Goal: Information Seeking & Learning: Learn about a topic

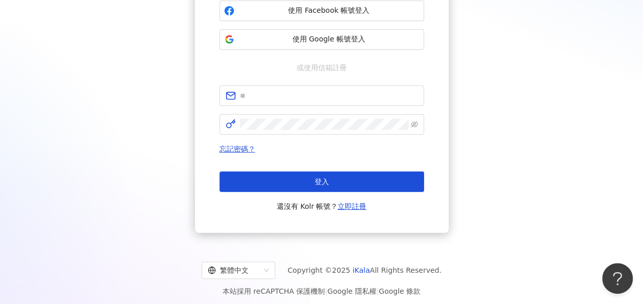
scroll to position [133, 0]
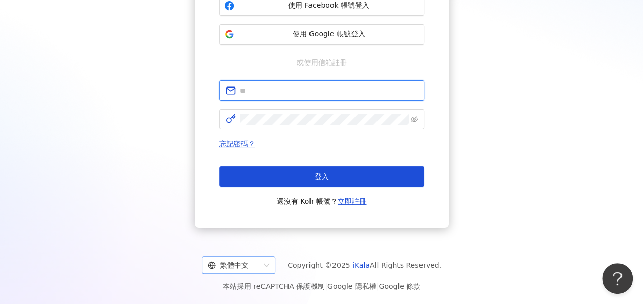
type input "**********"
click at [267, 258] on span "繁體中文" at bounding box center [238, 265] width 61 height 16
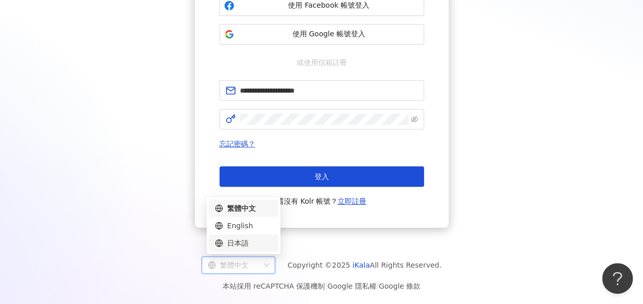
click at [260, 246] on div "日本語" at bounding box center [243, 242] width 57 height 11
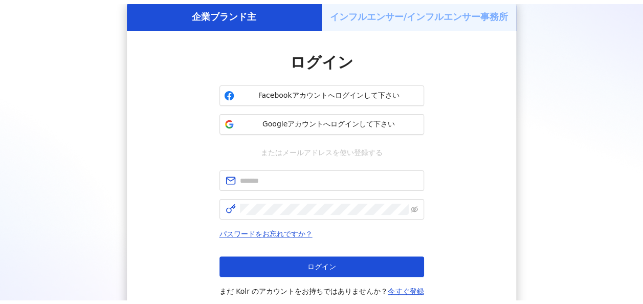
scroll to position [133, 0]
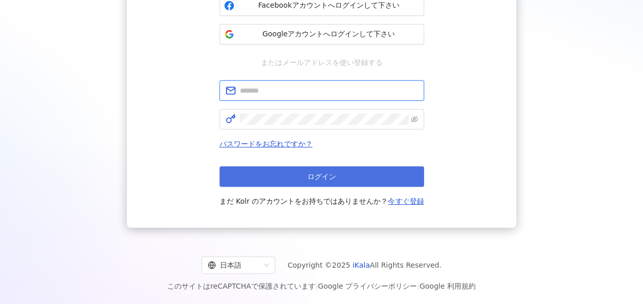
type input "**********"
click at [368, 179] on button "ログイン" at bounding box center [321, 176] width 205 height 20
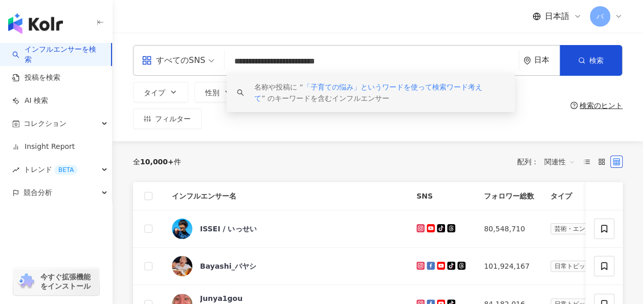
drag, startPoint x: 463, startPoint y: 63, endPoint x: 152, endPoint y: 60, distance: 310.4
click at [152, 60] on div "**********" at bounding box center [377, 60] width 489 height 31
paste input "***"
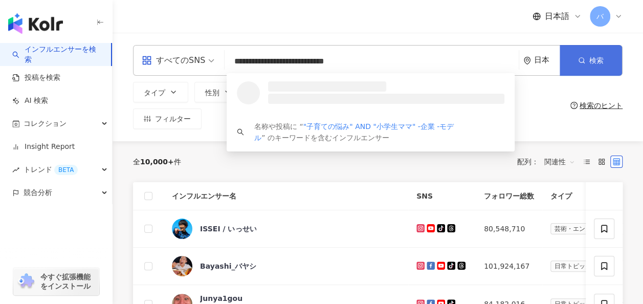
type input "**********"
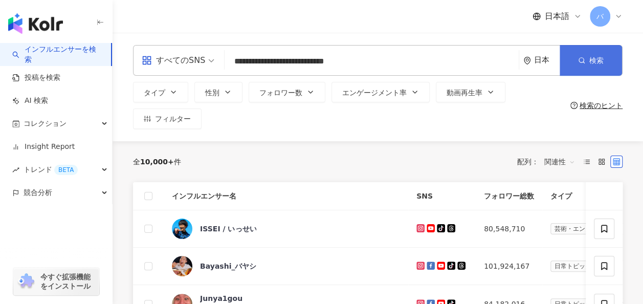
click at [577, 59] on button "検索" at bounding box center [590, 60] width 62 height 31
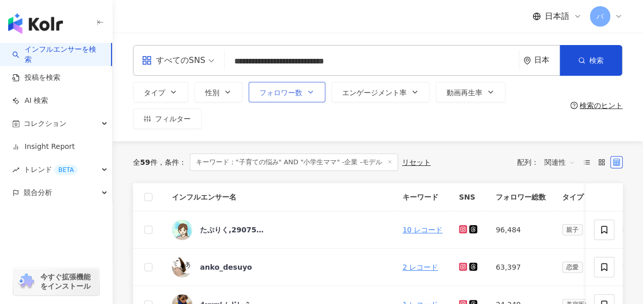
click at [296, 93] on span "フォロワー数" at bounding box center [280, 92] width 43 height 8
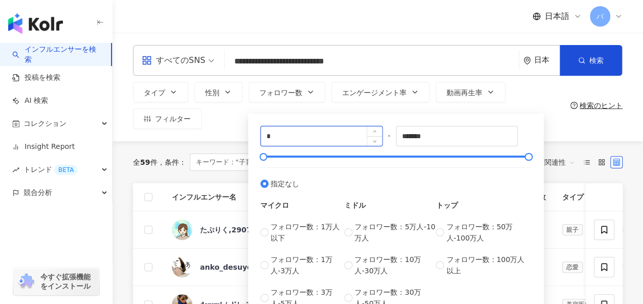
click at [290, 143] on input "*" at bounding box center [321, 135] width 121 height 19
type input "*"
type input "****"
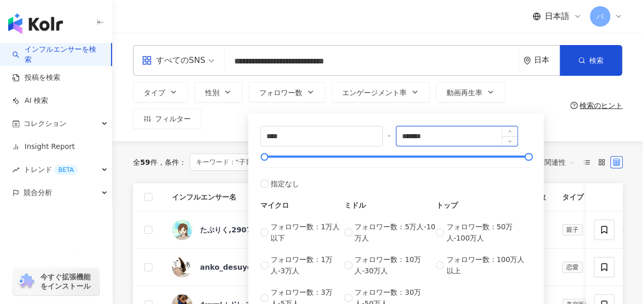
click at [453, 138] on input "*******" at bounding box center [456, 135] width 121 height 19
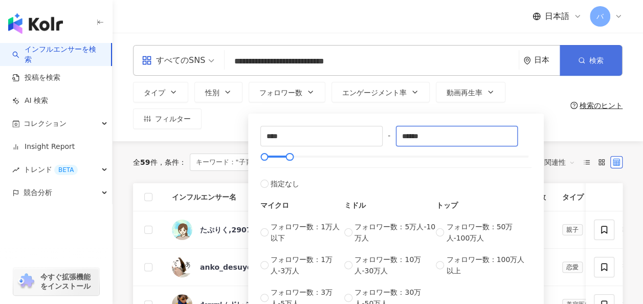
type input "******"
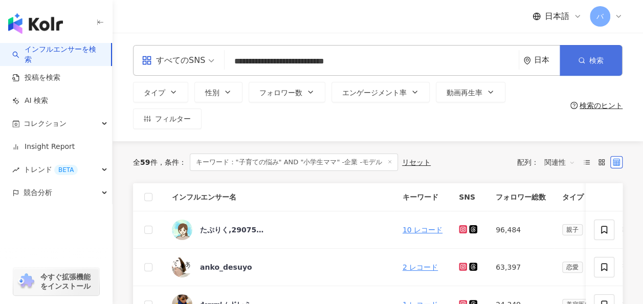
click at [591, 56] on span "検索" at bounding box center [596, 60] width 14 height 8
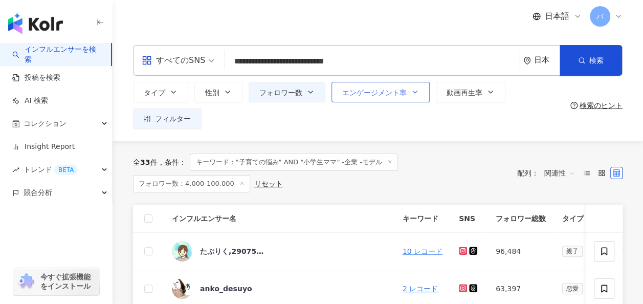
click at [375, 89] on span "エンゲージメント率" at bounding box center [374, 92] width 64 height 8
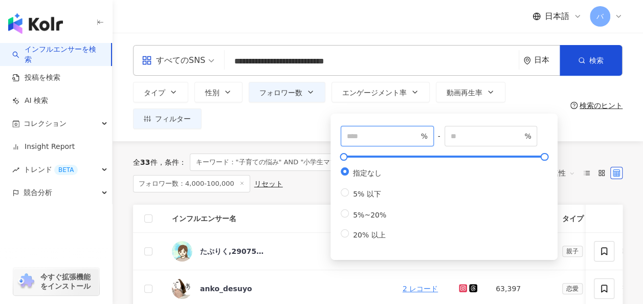
click at [374, 137] on input "number" at bounding box center [383, 135] width 72 height 11
type input "***"
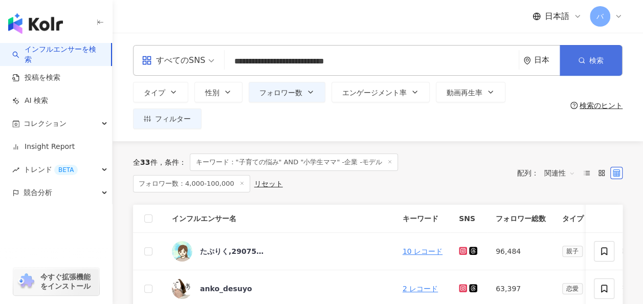
click at [578, 52] on button "検索" at bounding box center [590, 60] width 62 height 31
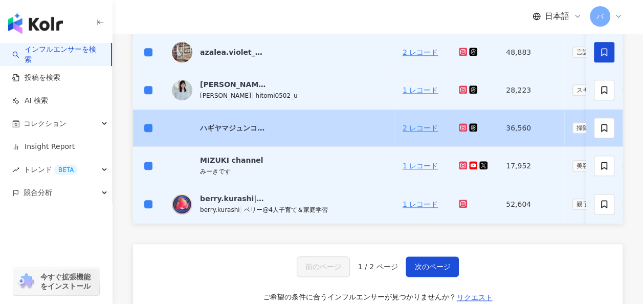
scroll to position [460, 0]
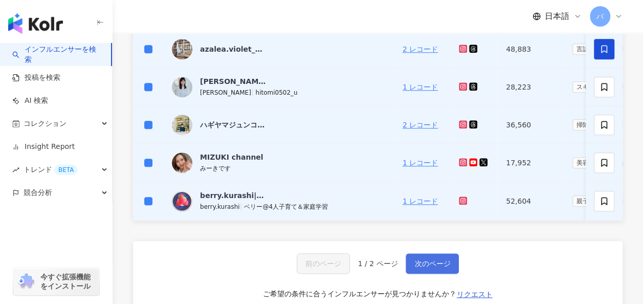
click at [440, 267] on span "次のページ" at bounding box center [432, 263] width 36 height 8
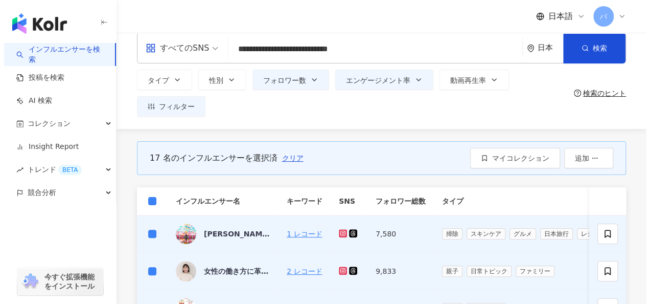
scroll to position [0, 0]
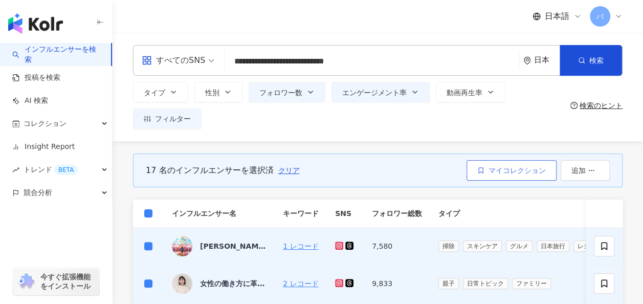
click at [511, 170] on span "マイコレクション" at bounding box center [516, 170] width 57 height 8
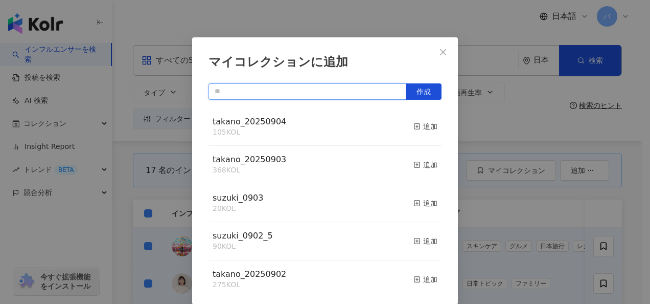
click at [280, 93] on input "text" at bounding box center [308, 91] width 198 height 16
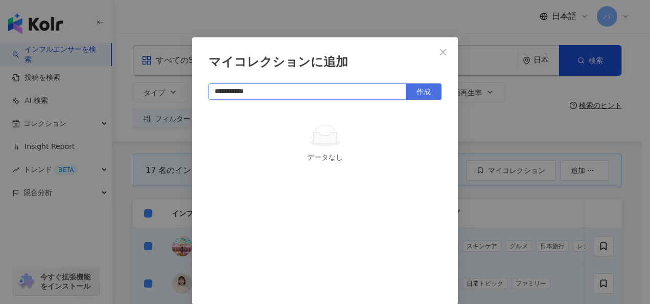
click at [419, 95] on span "作成" at bounding box center [424, 91] width 14 height 8
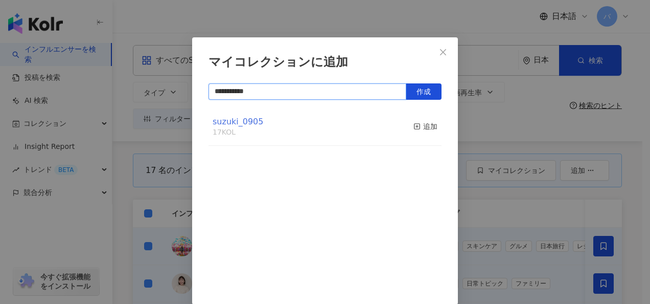
type input "**********"
click at [249, 118] on span "suzuki_0905" at bounding box center [238, 122] width 51 height 10
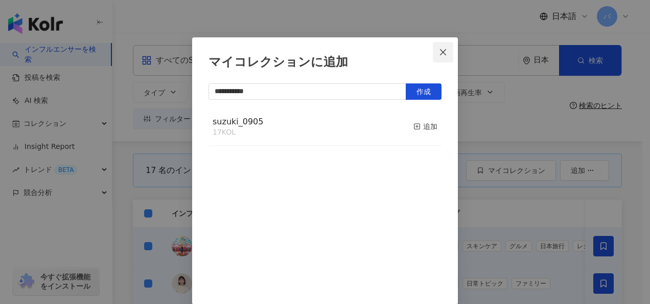
click at [439, 48] on icon "close" at bounding box center [443, 52] width 8 height 8
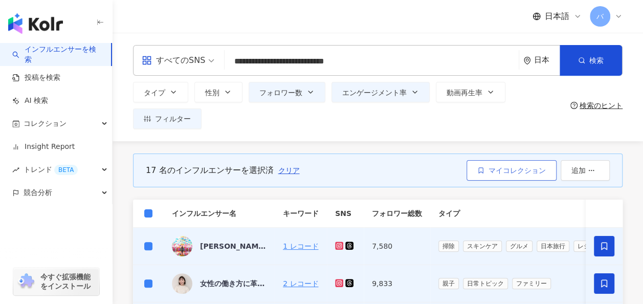
click at [514, 167] on span "マイコレクション" at bounding box center [516, 170] width 57 height 8
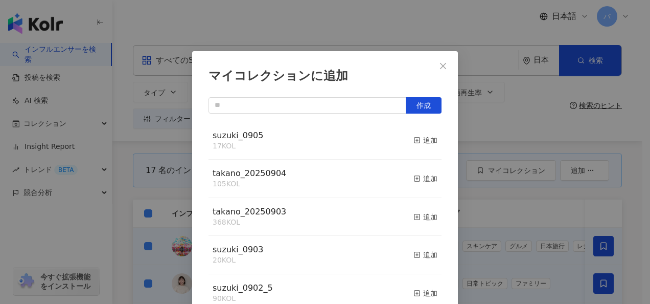
scroll to position [14, 0]
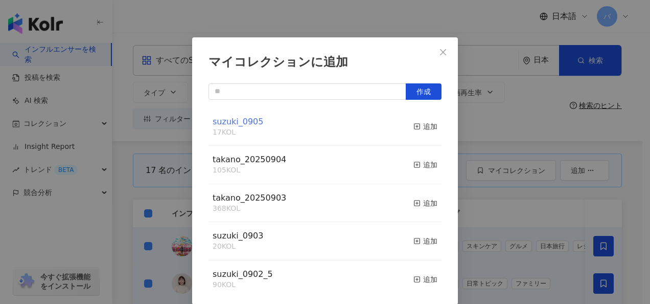
click at [235, 122] on span "suzuki_0905" at bounding box center [238, 122] width 51 height 10
click at [442, 52] on icon "close" at bounding box center [443, 52] width 8 height 8
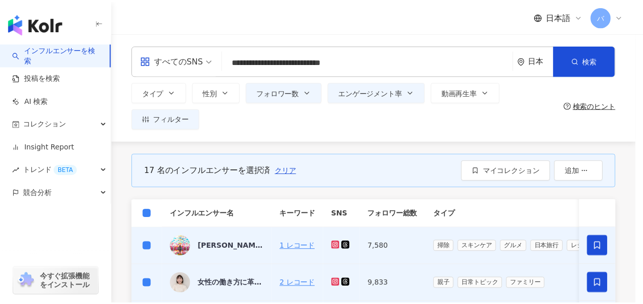
scroll to position [0, 0]
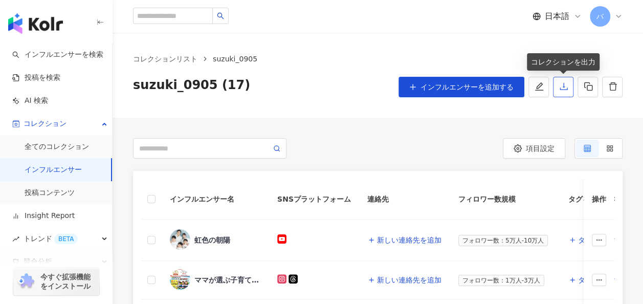
click at [562, 89] on icon "download" at bounding box center [563, 86] width 9 height 9
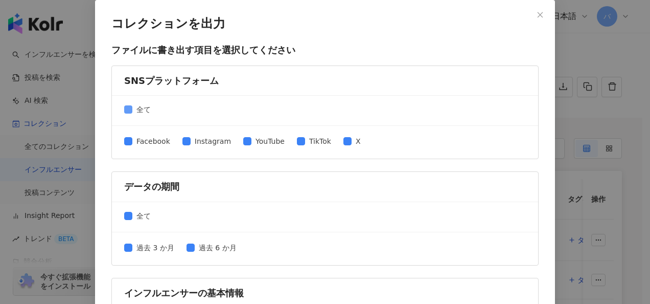
click at [132, 105] on span "全て" at bounding box center [143, 109] width 22 height 11
click at [203, 142] on span "Instagram" at bounding box center [213, 140] width 44 height 11
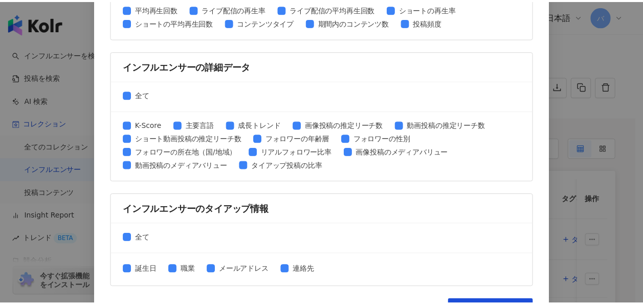
scroll to position [526, 0]
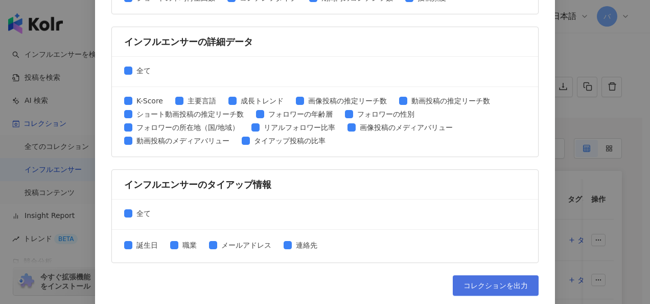
click at [477, 281] on span "コレクションを出力" at bounding box center [496, 285] width 64 height 8
click at [576, 120] on div "コレクションを出力 ファイルに書き出す項目を選択してください SNSプラットフォーム 全て Facebook Instagram YouTube TikTok…" at bounding box center [325, 152] width 650 height 304
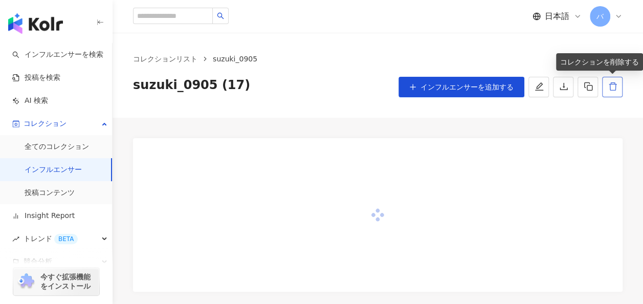
click at [610, 86] on icon "delete" at bounding box center [612, 86] width 9 height 9
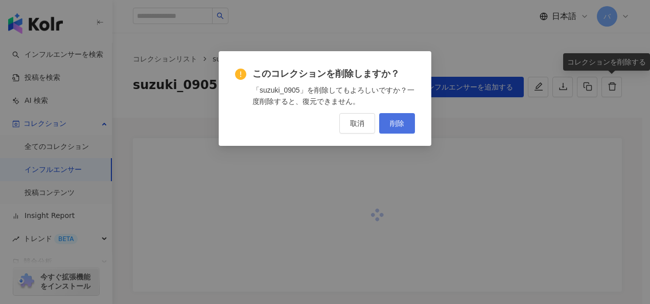
click at [397, 126] on span "削除" at bounding box center [397, 123] width 14 height 8
click at [392, 121] on span "削除" at bounding box center [397, 123] width 14 height 8
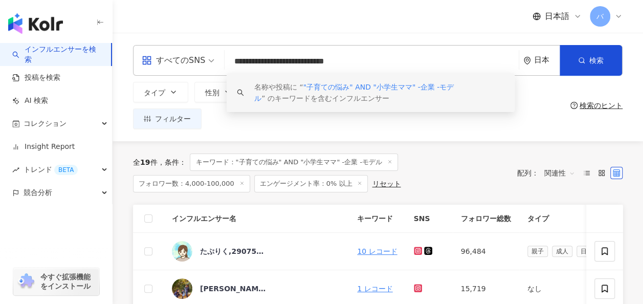
drag, startPoint x: 414, startPoint y: 62, endPoint x: 409, endPoint y: 62, distance: 5.1
click at [409, 62] on input "**********" at bounding box center [372, 61] width 286 height 19
drag, startPoint x: 422, startPoint y: 69, endPoint x: 168, endPoint y: 62, distance: 254.2
click at [169, 62] on div "**********" at bounding box center [377, 60] width 489 height 31
paste input "***"
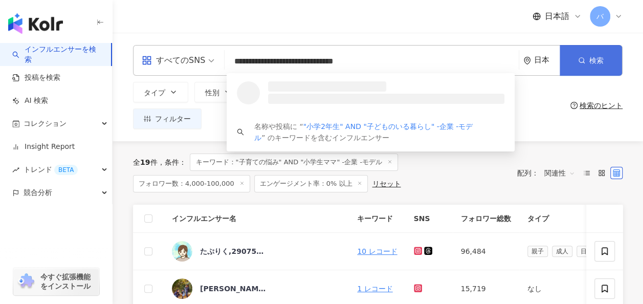
type input "**********"
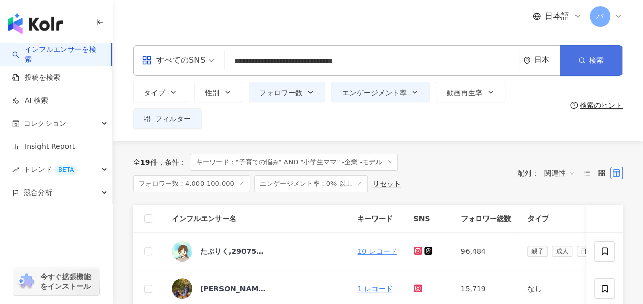
click at [584, 58] on icon "button" at bounding box center [581, 60] width 7 height 7
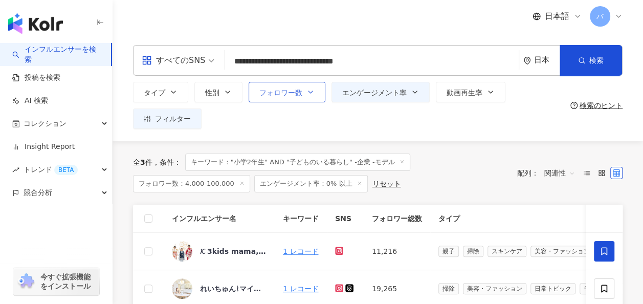
click at [314, 92] on button "フォロワー数" at bounding box center [286, 92] width 77 height 20
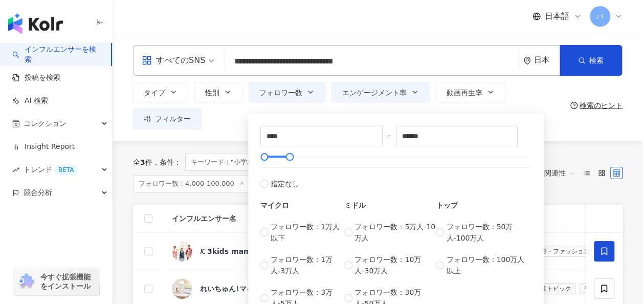
click at [247, 119] on div "タイプ 性別 フォロワー数 エンゲージメント率 動画再生率 フィルター **** - ****** 指定なし マイクロ フォロワー数：1万人以下 フォロワー数…" at bounding box center [349, 105] width 433 height 47
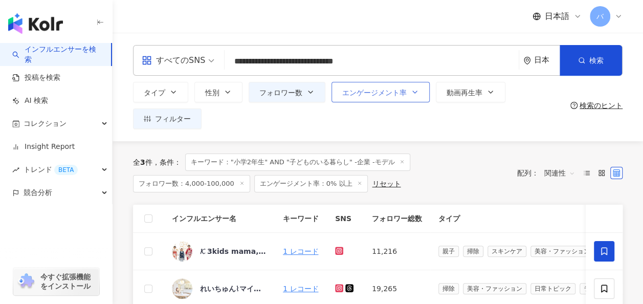
click at [358, 96] on span "エンゲージメント率" at bounding box center [374, 92] width 64 height 8
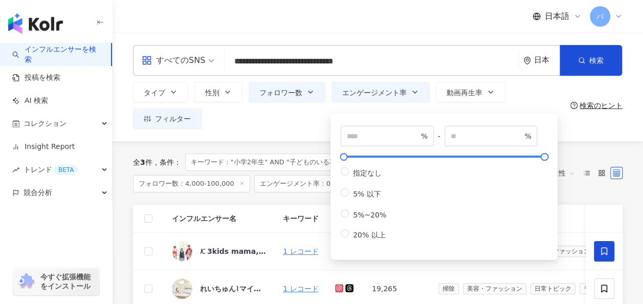
click at [267, 125] on div "タイプ 性別 フォロワー数 エンゲージメント率 動画再生率 フィルター **** - ****** 指定なし マイクロ フォロワー数：1万人以下 フォロワー数…" at bounding box center [349, 105] width 433 height 47
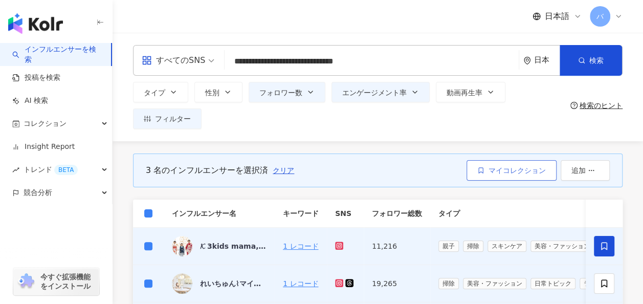
click at [508, 162] on button "マイコレクション" at bounding box center [511, 170] width 90 height 20
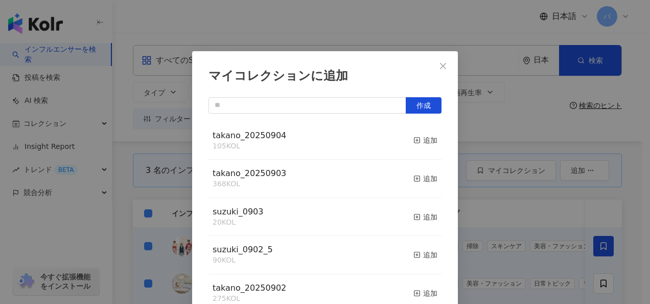
scroll to position [14, 0]
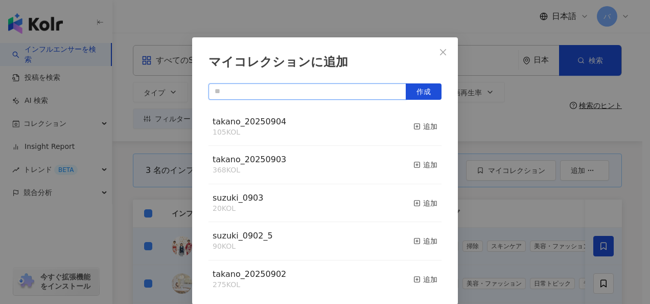
click at [282, 90] on input "text" at bounding box center [308, 91] width 198 height 16
type input "*"
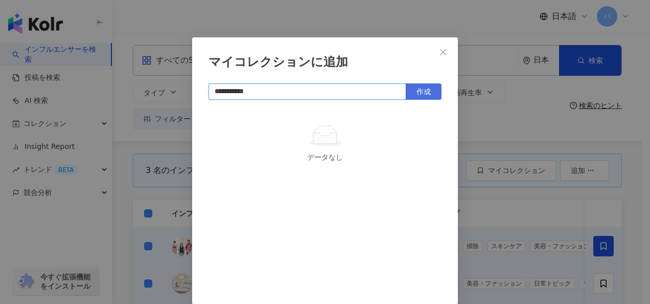
click at [427, 86] on button "作成" at bounding box center [424, 91] width 36 height 16
type input "**********"
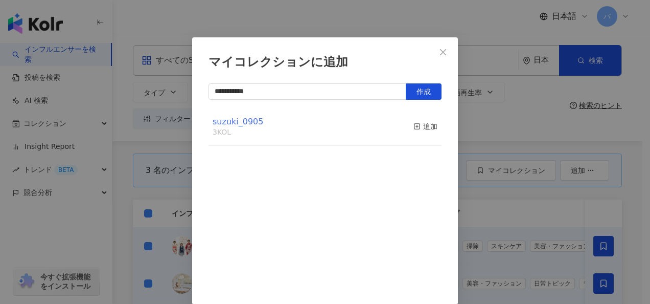
click at [245, 117] on span "suzuki_0905" at bounding box center [238, 122] width 51 height 10
click at [468, 103] on div "**********" at bounding box center [325, 152] width 650 height 304
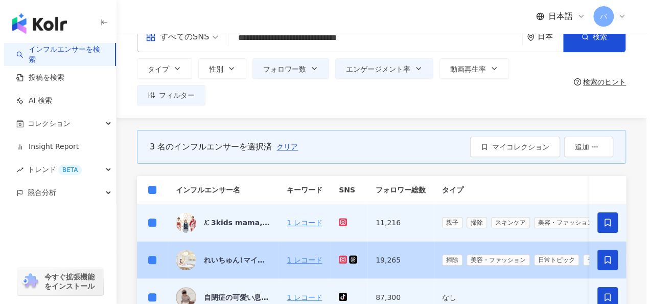
scroll to position [0, 0]
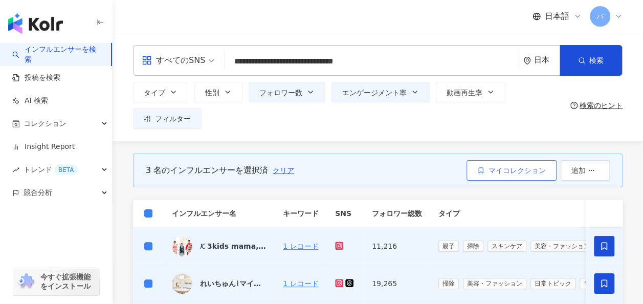
click at [497, 170] on span "マイコレクション" at bounding box center [516, 170] width 57 height 8
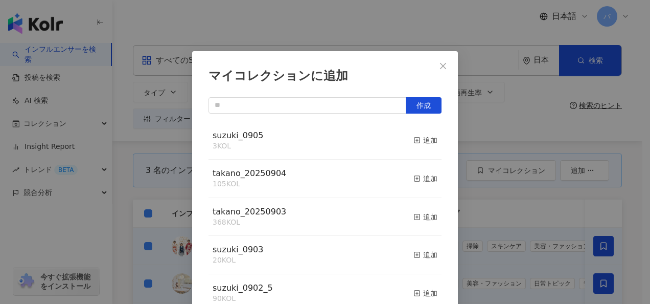
scroll to position [14, 0]
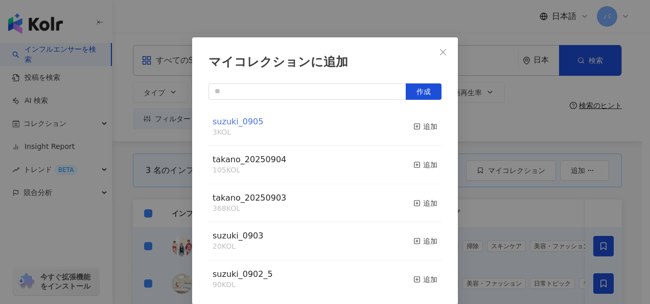
click at [246, 123] on span "suzuki_0905" at bounding box center [238, 122] width 51 height 10
click at [434, 50] on span "Close" at bounding box center [443, 52] width 20 height 8
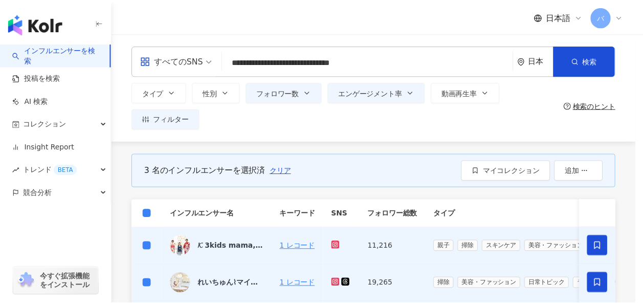
scroll to position [0, 0]
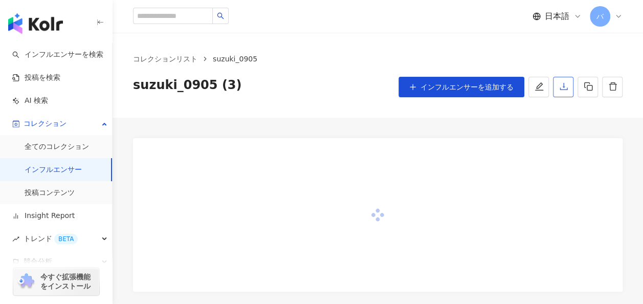
click at [561, 91] on icon "download" at bounding box center [563, 86] width 9 height 9
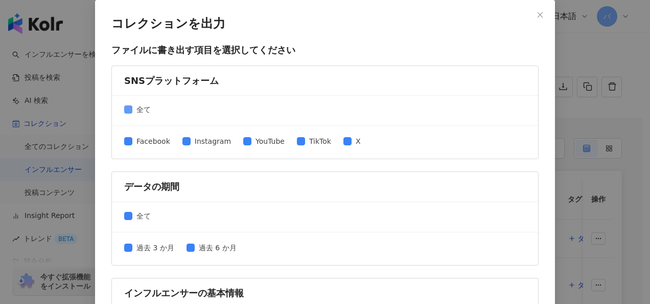
click at [142, 108] on span "全て" at bounding box center [143, 109] width 22 height 11
click at [208, 142] on span "Instagram" at bounding box center [213, 140] width 44 height 11
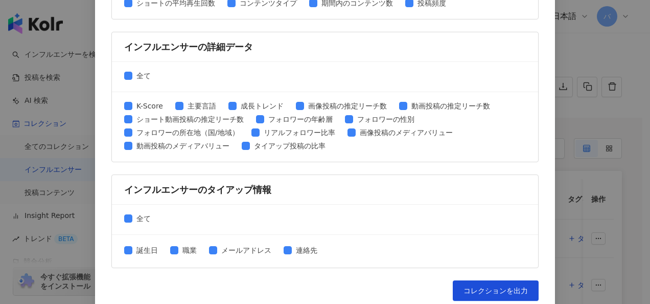
scroll to position [526, 0]
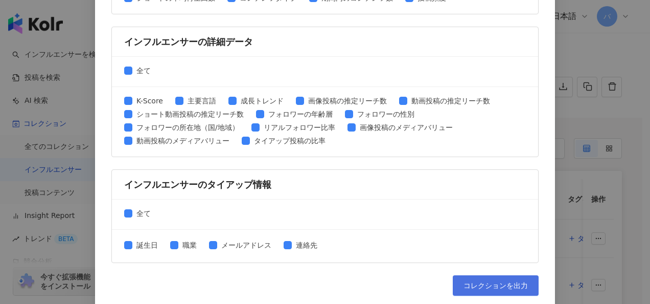
click at [488, 281] on span "コレクションを出力" at bounding box center [496, 285] width 64 height 8
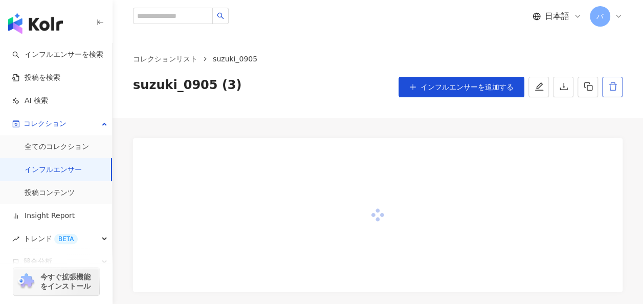
click at [618, 92] on button "button" at bounding box center [612, 87] width 20 height 20
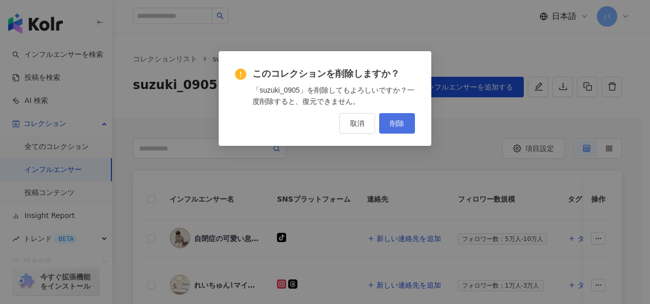
click at [395, 123] on span "削除" at bounding box center [397, 123] width 14 height 8
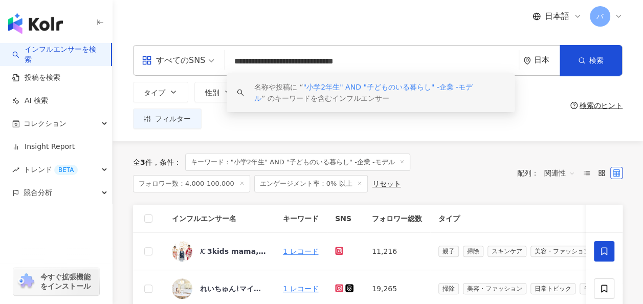
drag, startPoint x: 436, startPoint y: 58, endPoint x: 275, endPoint y: 56, distance: 160.6
click at [275, 56] on input "**********" at bounding box center [372, 61] width 286 height 19
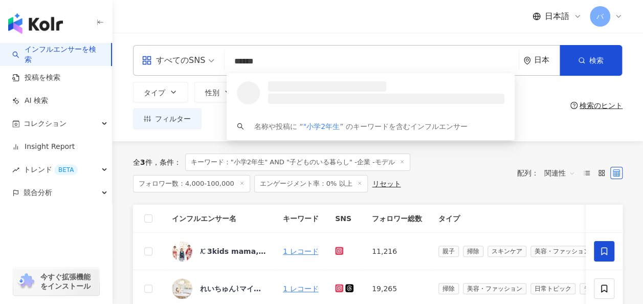
click at [234, 60] on input "******" at bounding box center [372, 61] width 286 height 19
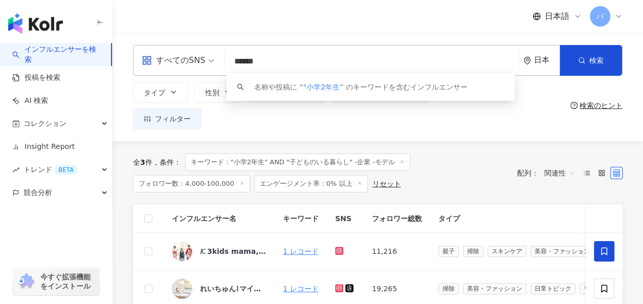
click at [236, 60] on input "******" at bounding box center [372, 61] width 286 height 19
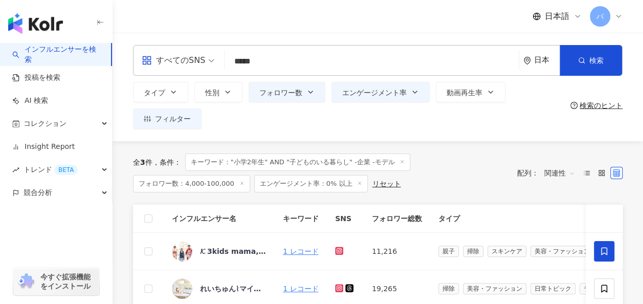
click at [303, 119] on div "タイプ 性別 フォロワー数 エンゲージメント率 動画再生率 フィルター" at bounding box center [349, 105] width 433 height 47
click at [575, 56] on button "検索" at bounding box center [590, 60] width 62 height 31
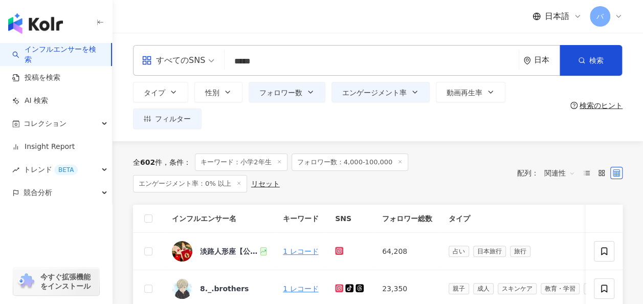
click at [310, 70] on input "*****" at bounding box center [372, 61] width 286 height 19
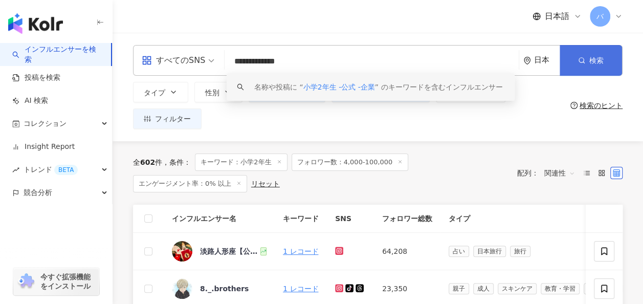
click at [578, 64] on span "button" at bounding box center [581, 60] width 7 height 8
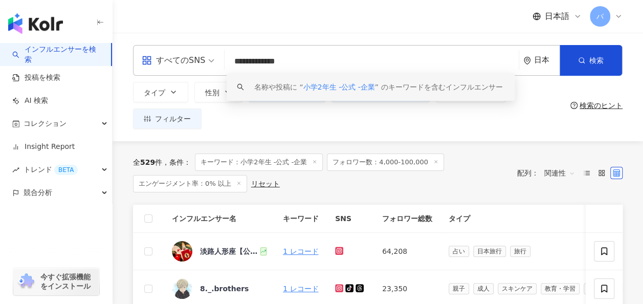
drag, startPoint x: 333, startPoint y: 64, endPoint x: 193, endPoint y: 60, distance: 140.2
click at [187, 64] on div "**********" at bounding box center [377, 60] width 489 height 31
paste input "**********"
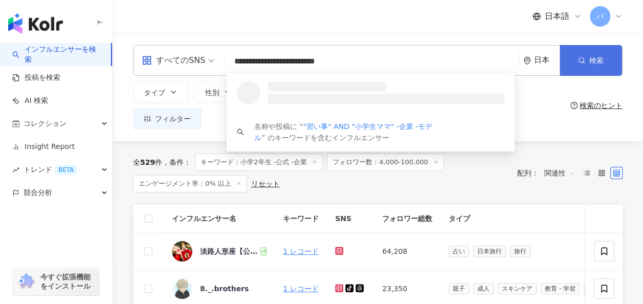
type input "**********"
click at [584, 59] on icon "button" at bounding box center [581, 60] width 7 height 7
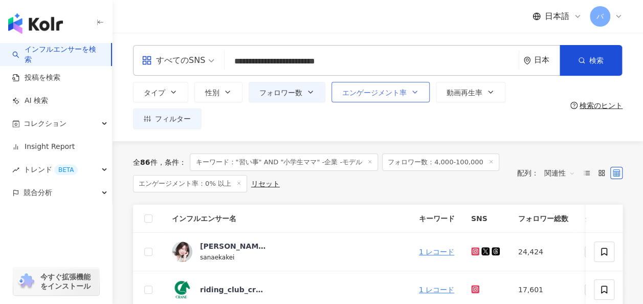
click at [384, 89] on span "エンゲージメント率" at bounding box center [374, 92] width 64 height 8
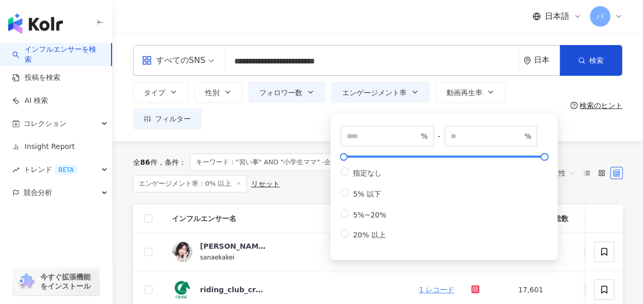
click at [314, 128] on div "タイプ 性別 フォロワー数 エンゲージメント率 動画再生率 フィルター *** % - % 指定なし 5% 以下 5%~20% 20% 以上" at bounding box center [349, 105] width 433 height 47
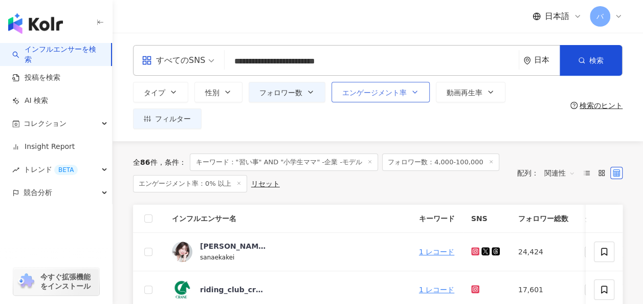
click at [357, 93] on span "エンゲージメント率" at bounding box center [374, 92] width 64 height 8
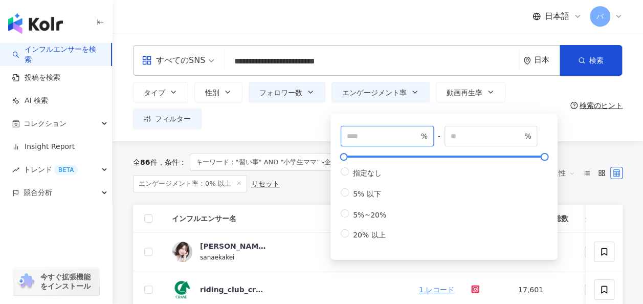
click at [360, 133] on input "***" at bounding box center [383, 135] width 72 height 11
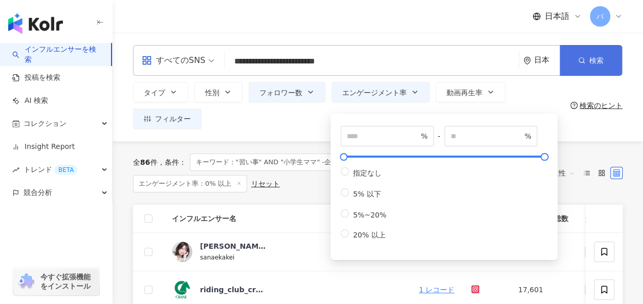
click at [589, 51] on button "検索" at bounding box center [590, 60] width 62 height 31
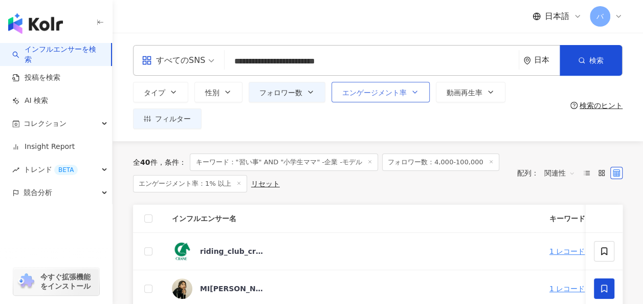
click at [386, 100] on button "エンゲージメント率" at bounding box center [380, 92] width 98 height 20
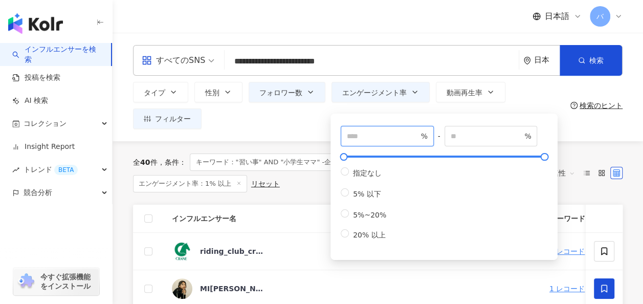
click at [377, 135] on input "*" at bounding box center [383, 135] width 72 height 11
type input "***"
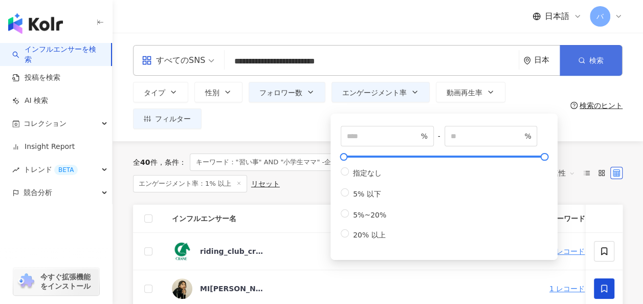
click at [574, 61] on button "検索" at bounding box center [590, 60] width 62 height 31
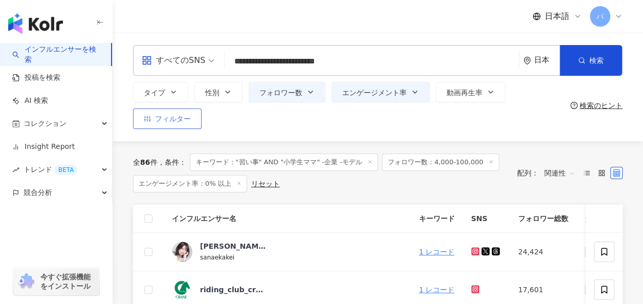
click at [177, 125] on button "フィルター" at bounding box center [167, 118] width 69 height 20
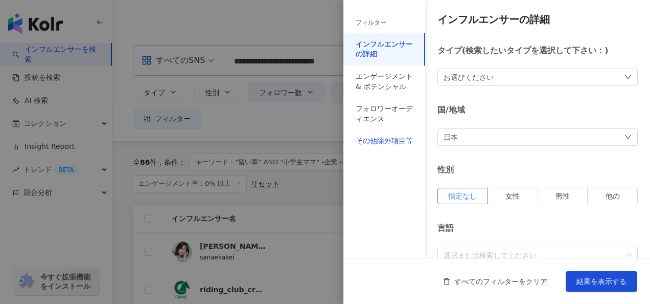
click at [403, 143] on div "その他除外項目等" at bounding box center [384, 141] width 57 height 10
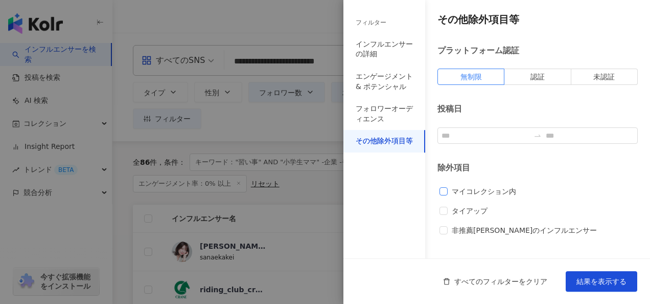
click at [462, 188] on span "マイコレクション内" at bounding box center [484, 191] width 73 height 11
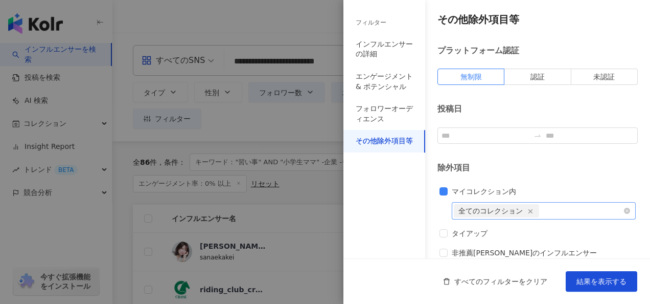
click at [516, 208] on div "全てのコレクション" at bounding box center [497, 211] width 76 height 12
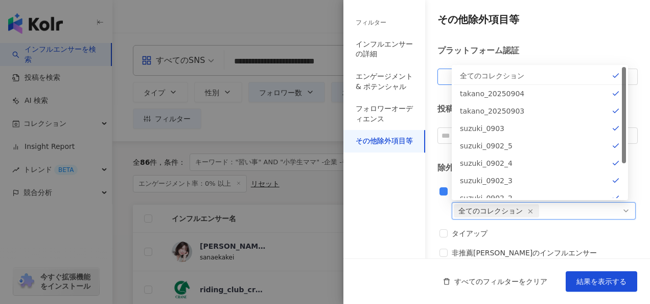
click at [549, 241] on div "マイコレクション内 全てのコレクション all 45713 全てのコレクション takano_20250904 takano_20250903 suzuki_…" at bounding box center [538, 226] width 196 height 81
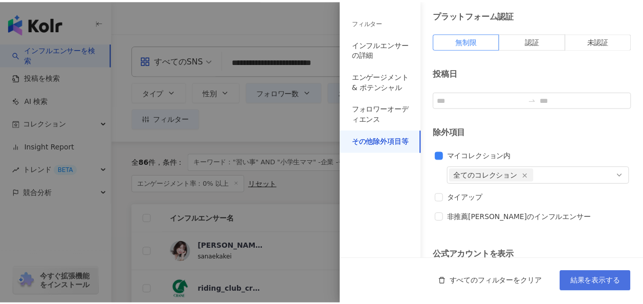
scroll to position [51, 0]
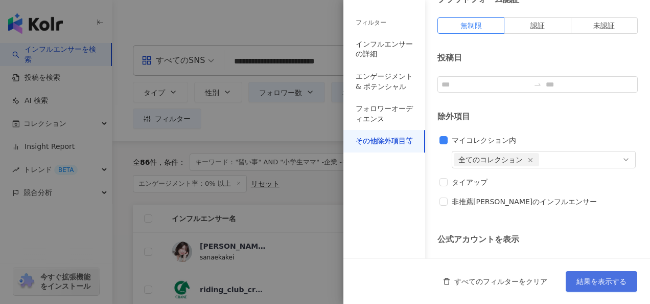
click at [582, 277] on span "結果を表示する" at bounding box center [602, 281] width 50 height 8
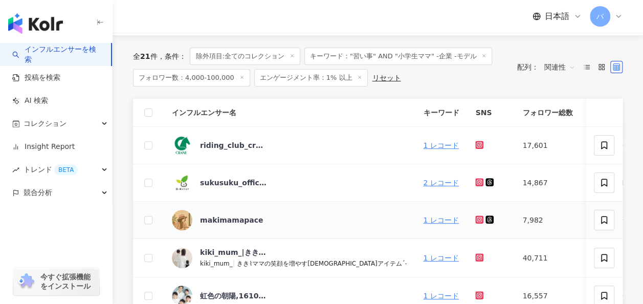
scroll to position [102, 0]
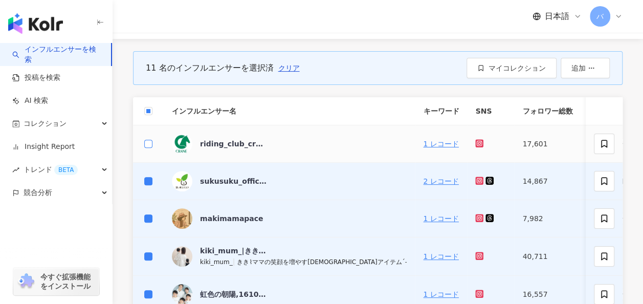
click at [147, 138] on label at bounding box center [148, 143] width 8 height 11
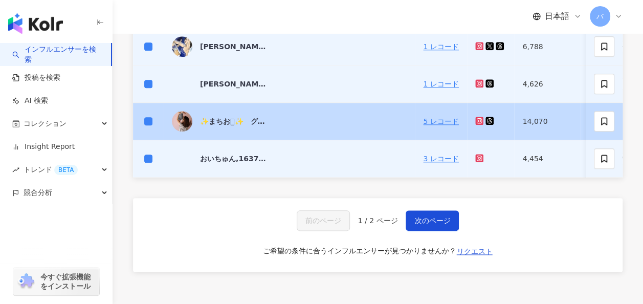
scroll to position [562, 0]
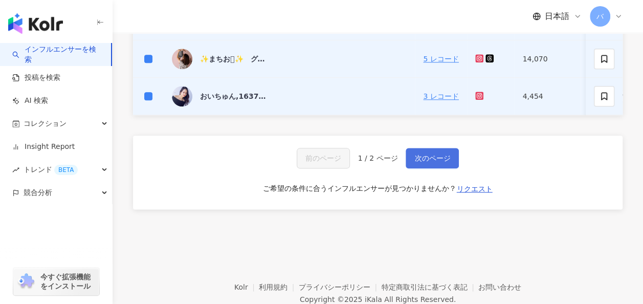
click at [424, 162] on span "次のページ" at bounding box center [432, 158] width 36 height 8
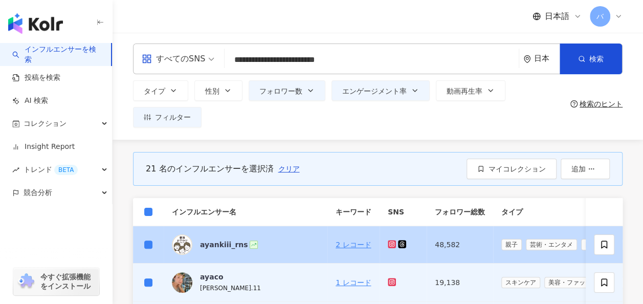
scroll to position [0, 0]
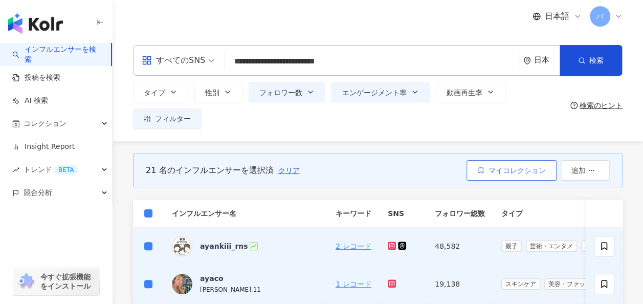
click at [520, 174] on span "マイコレクション" at bounding box center [516, 170] width 57 height 8
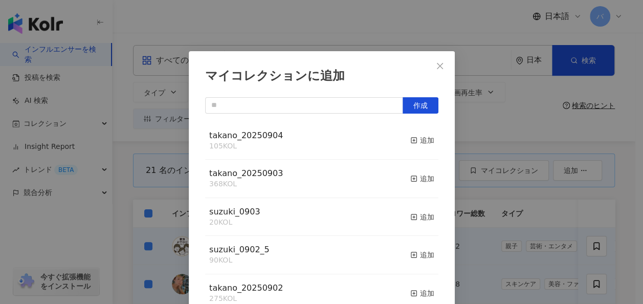
scroll to position [14, 0]
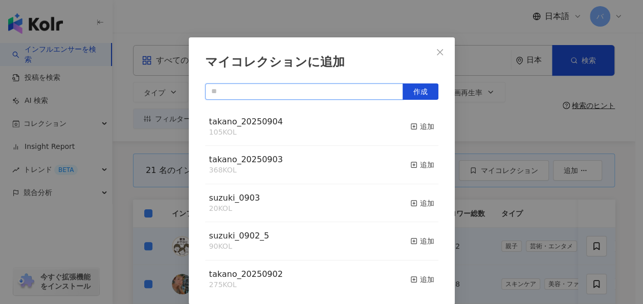
click at [280, 95] on input "text" at bounding box center [304, 91] width 198 height 16
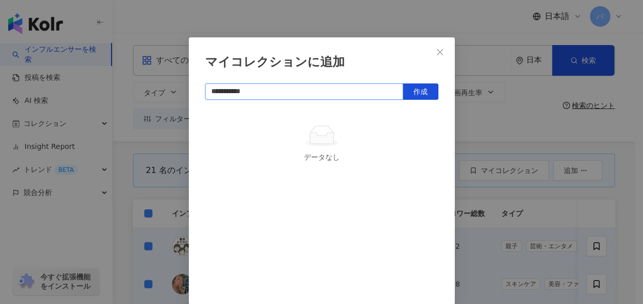
type input "**********"
click at [425, 82] on div "**********" at bounding box center [322, 170] width 266 height 267
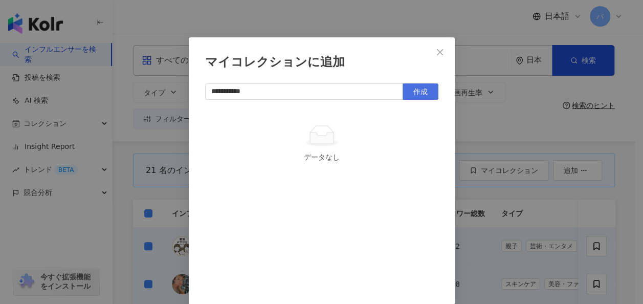
click at [424, 88] on button "作成" at bounding box center [420, 91] width 36 height 16
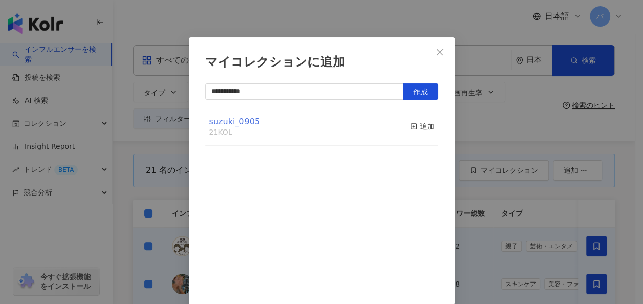
click at [239, 121] on span "suzuki_0905" at bounding box center [234, 122] width 51 height 10
click at [436, 48] on icon "close" at bounding box center [440, 52] width 8 height 8
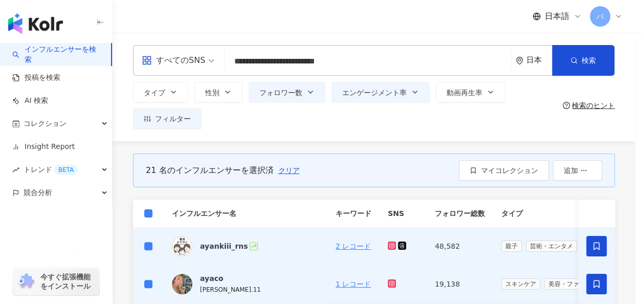
scroll to position [0, 0]
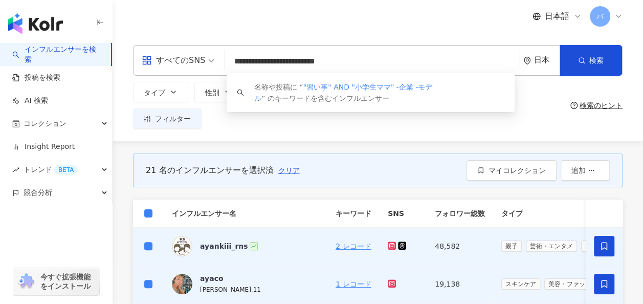
drag, startPoint x: 387, startPoint y: 60, endPoint x: 219, endPoint y: 56, distance: 168.3
click at [219, 56] on div "**********" at bounding box center [377, 60] width 489 height 31
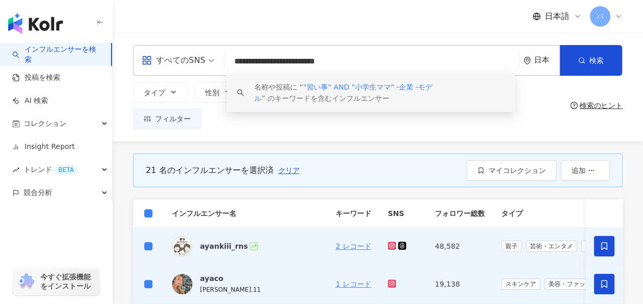
click at [402, 64] on input "**********" at bounding box center [372, 61] width 286 height 19
drag, startPoint x: 412, startPoint y: 61, endPoint x: 184, endPoint y: 53, distance: 228.2
click at [184, 53] on div "**********" at bounding box center [377, 60] width 489 height 31
paste input "*"
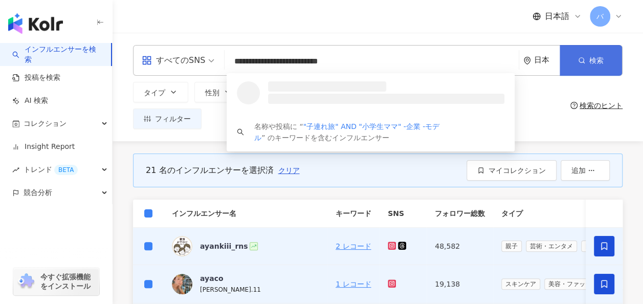
type input "**********"
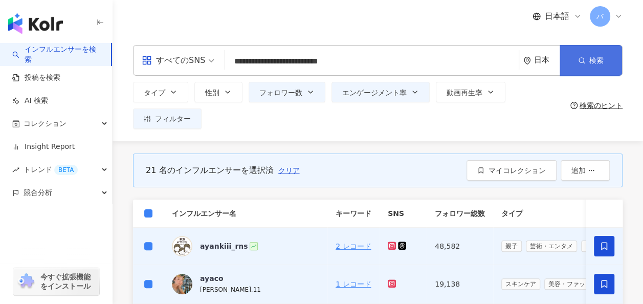
click at [589, 63] on span "検索" at bounding box center [596, 60] width 14 height 8
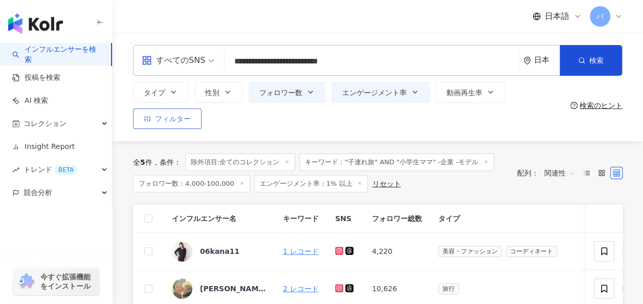
click at [171, 118] on span "フィルター" at bounding box center [173, 119] width 36 height 8
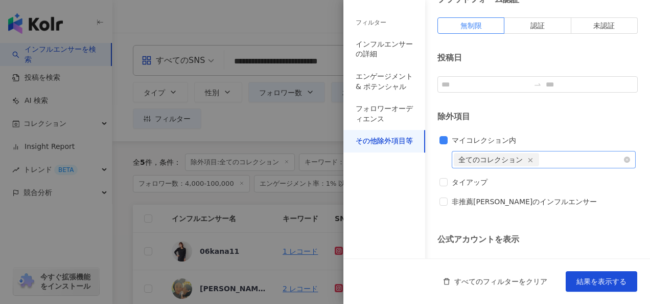
click at [531, 163] on icon "button" at bounding box center [530, 159] width 7 height 7
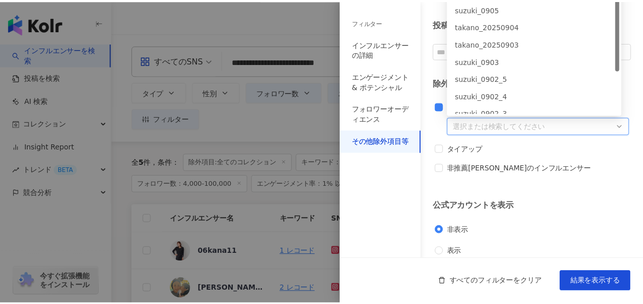
scroll to position [94, 0]
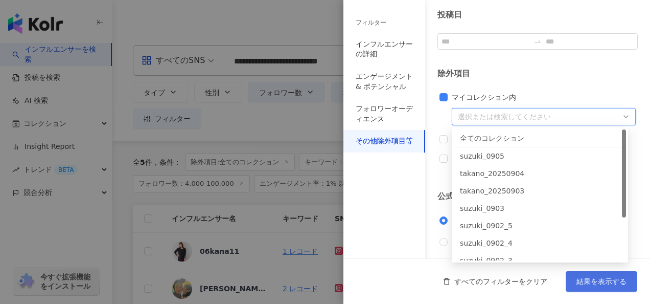
click at [589, 279] on span "結果を表示する" at bounding box center [602, 281] width 50 height 8
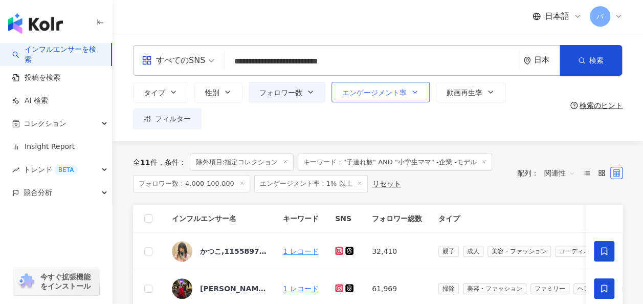
click at [379, 98] on button "エンゲージメント率" at bounding box center [380, 92] width 98 height 20
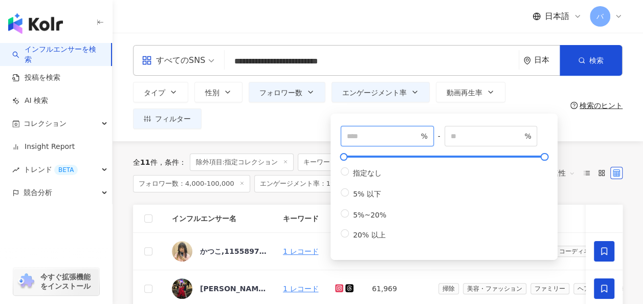
click at [361, 138] on input "*" at bounding box center [383, 135] width 72 height 11
type input "***"
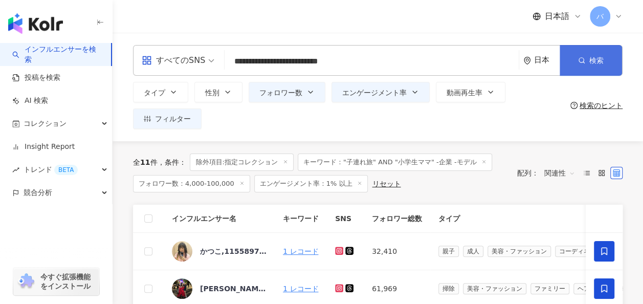
click at [573, 67] on button "検索" at bounding box center [590, 60] width 62 height 31
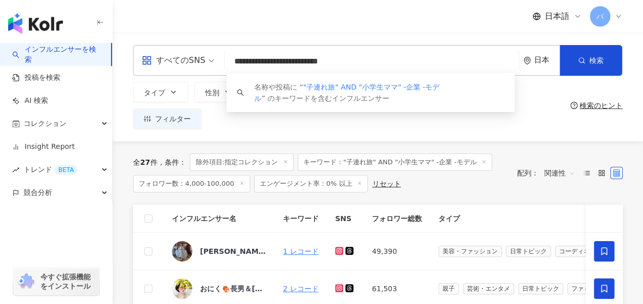
drag, startPoint x: 409, startPoint y: 60, endPoint x: 186, endPoint y: 60, distance: 222.9
click at [186, 60] on div "**********" at bounding box center [377, 60] width 489 height 31
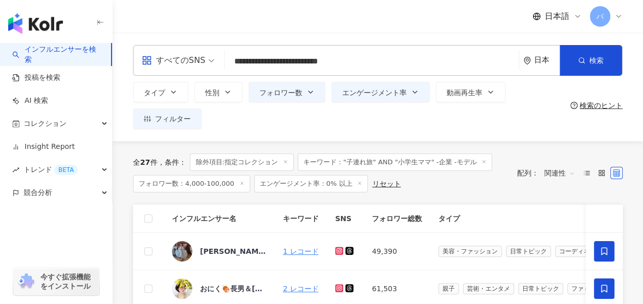
click at [125, 104] on div "**********" at bounding box center [377, 87] width 530 height 84
click at [195, 114] on button "フィルター" at bounding box center [167, 118] width 69 height 20
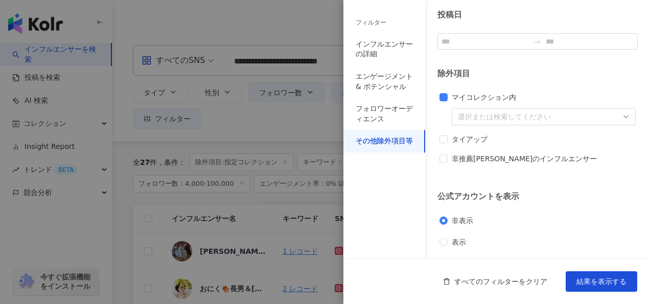
click at [406, 144] on div "その他除外項目等" at bounding box center [384, 141] width 57 height 10
click at [468, 102] on span "マイコレクション内" at bounding box center [484, 97] width 73 height 11
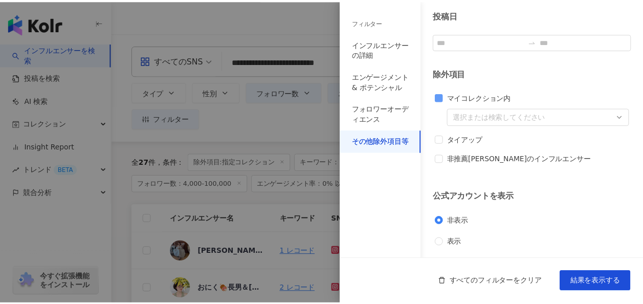
scroll to position [72, 0]
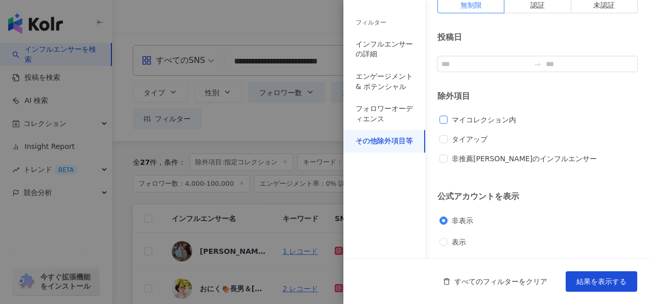
click at [473, 118] on span "マイコレクション内" at bounding box center [484, 119] width 73 height 11
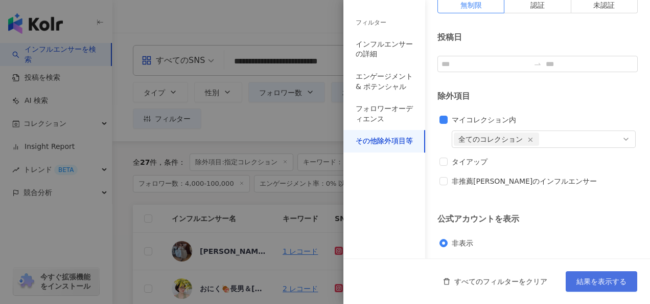
click at [606, 287] on button "結果を表示する" at bounding box center [602, 281] width 72 height 20
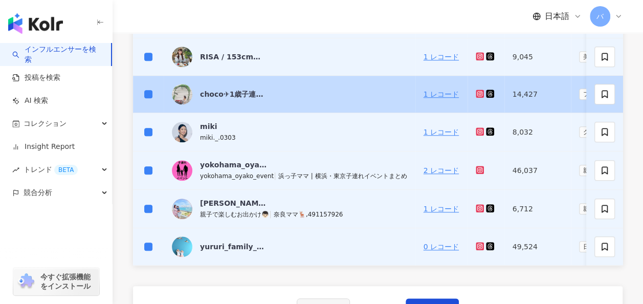
scroll to position [511, 0]
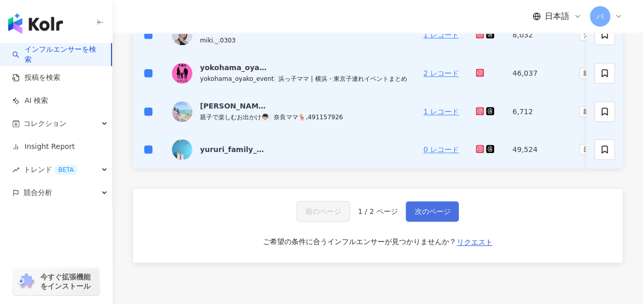
click at [435, 208] on button "次のページ" at bounding box center [431, 211] width 53 height 20
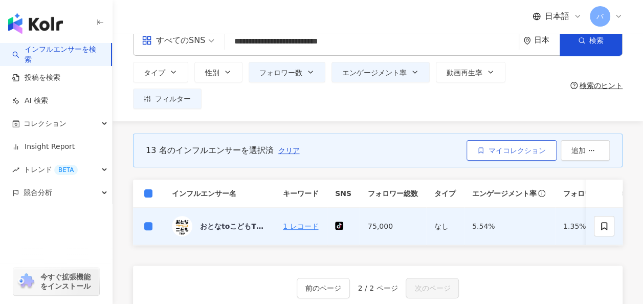
scroll to position [4, 0]
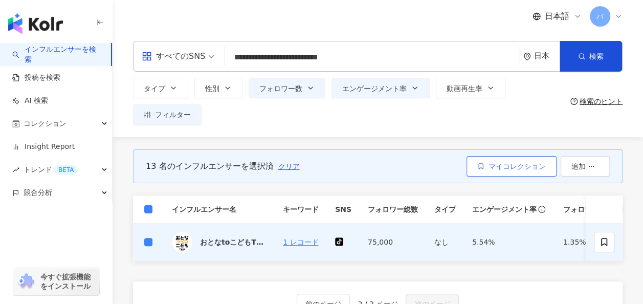
click at [519, 168] on span "マイコレクション" at bounding box center [516, 166] width 57 height 8
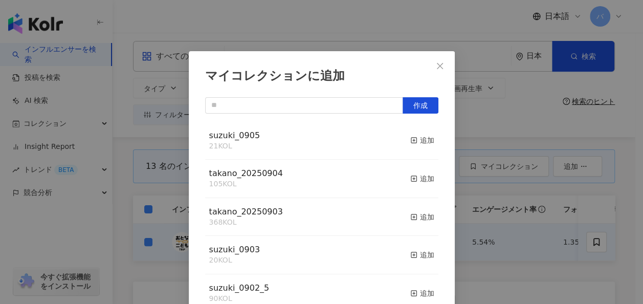
scroll to position [14, 0]
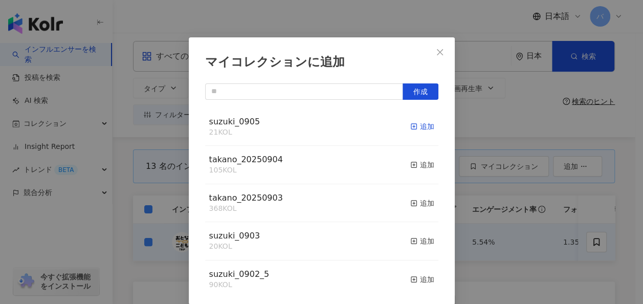
click at [414, 129] on div "追加" at bounding box center [422, 126] width 24 height 11
click at [241, 124] on span "suzuki_0905" at bounding box center [234, 122] width 51 height 10
click at [248, 121] on span "suzuki_0905" at bounding box center [234, 122] width 51 height 10
click at [436, 53] on icon "close" at bounding box center [440, 52] width 8 height 8
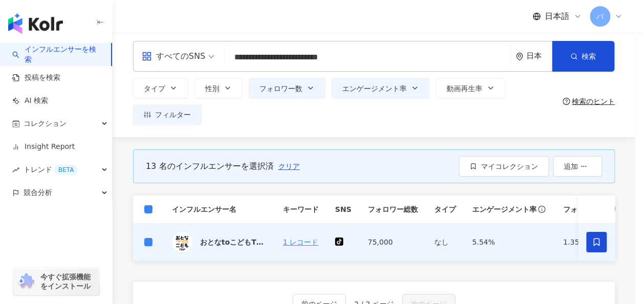
scroll to position [0, 0]
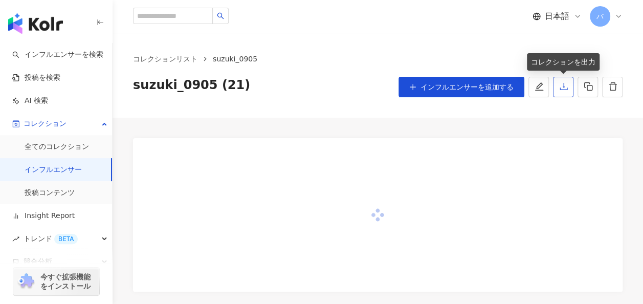
click at [566, 90] on icon "download" at bounding box center [563, 86] width 8 height 7
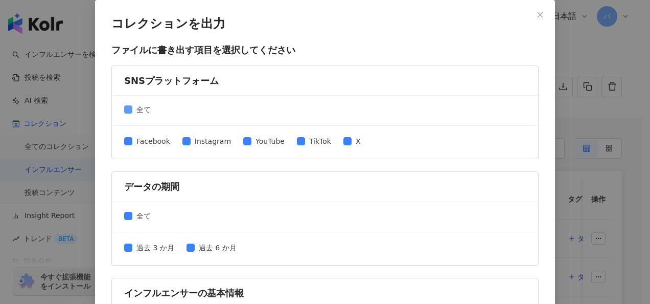
click at [143, 108] on span "全て" at bounding box center [143, 109] width 22 height 11
drag, startPoint x: 142, startPoint y: 108, endPoint x: 133, endPoint y: 109, distance: 8.8
click at [133, 109] on span "全て" at bounding box center [143, 109] width 22 height 11
click at [191, 142] on span "Instagram" at bounding box center [213, 140] width 44 height 11
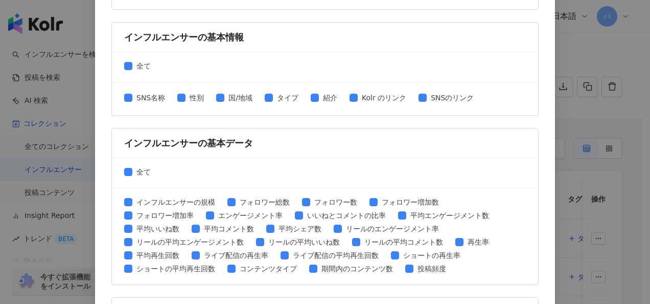
scroll to position [526, 0]
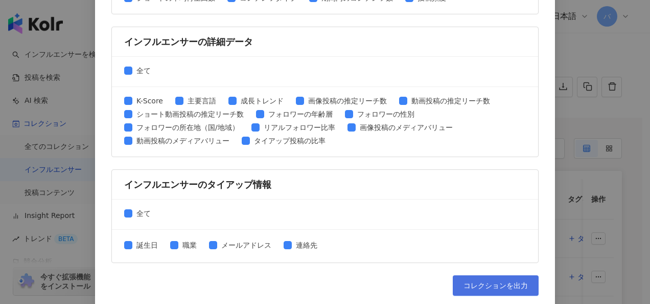
click at [493, 287] on button "コレクションを出力" at bounding box center [496, 285] width 86 height 20
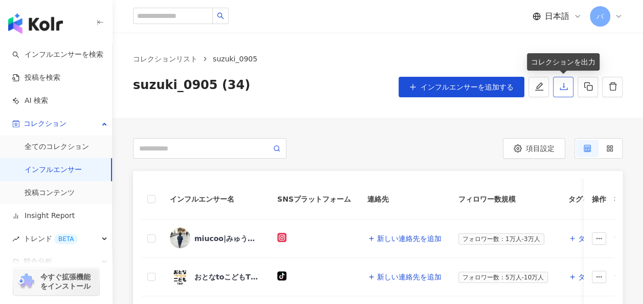
click at [568, 89] on button "button" at bounding box center [563, 87] width 20 height 20
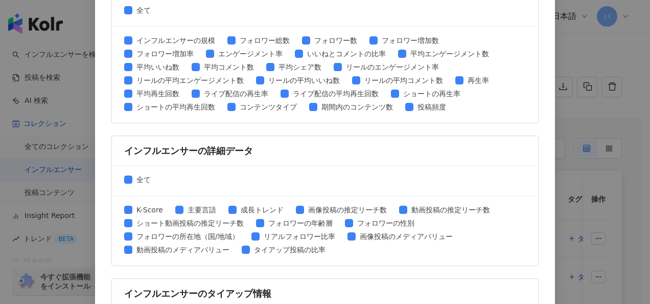
scroll to position [526, 0]
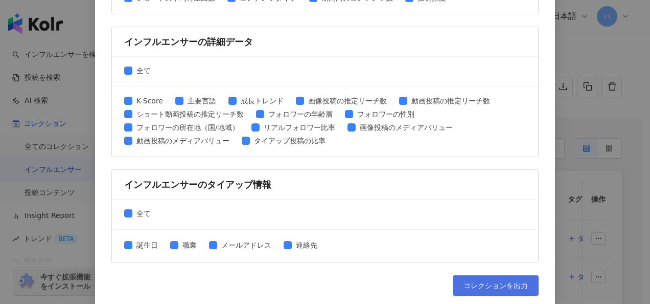
click at [498, 282] on span "コレクションを出力" at bounding box center [496, 285] width 64 height 8
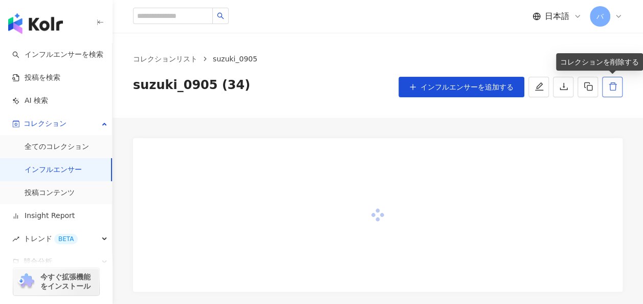
click at [610, 89] on icon "delete" at bounding box center [612, 86] width 9 height 9
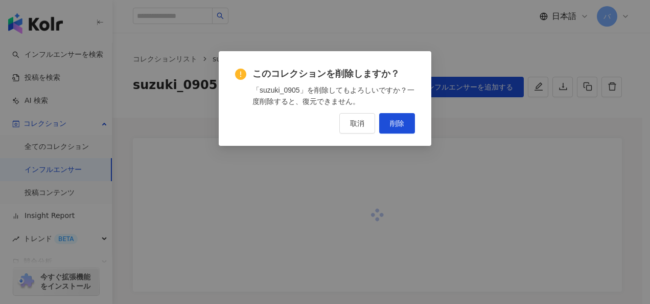
click at [402, 122] on span "削除" at bounding box center [397, 123] width 14 height 8
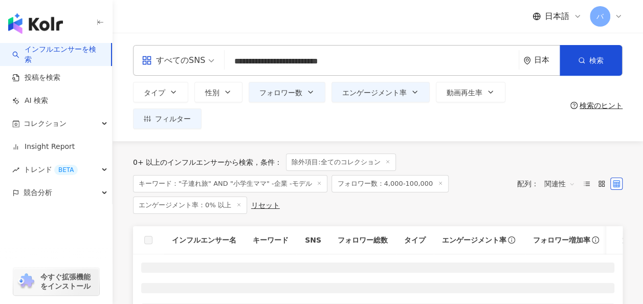
drag, startPoint x: 395, startPoint y: 62, endPoint x: 167, endPoint y: 54, distance: 228.2
click at [167, 54] on div "**********" at bounding box center [377, 60] width 489 height 31
type input "**********"
click at [589, 64] on span "検索" at bounding box center [596, 60] width 14 height 8
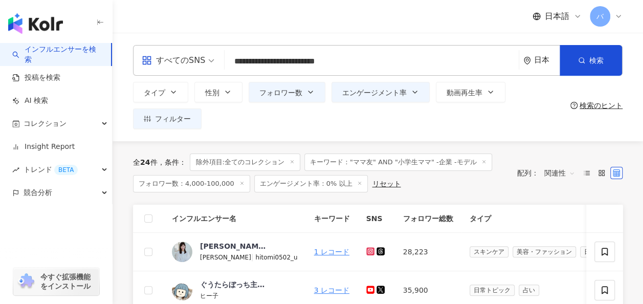
scroll to position [102, 0]
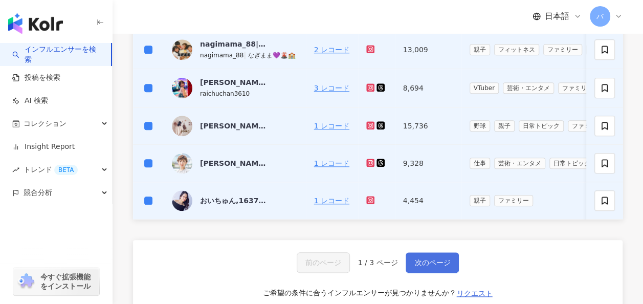
click at [419, 262] on button "次のページ" at bounding box center [431, 262] width 53 height 20
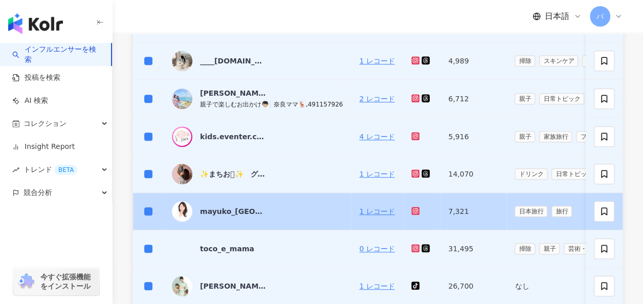
scroll to position [515, 0]
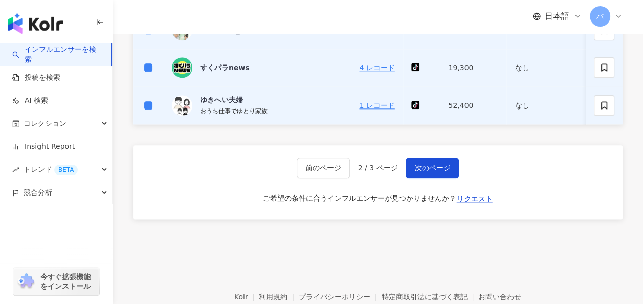
click at [426, 163] on div "前のページ 2 / 3 ページ 次のページ ご希望の条件に合うインフルエンサーが見つかりませんか？ リクエスト" at bounding box center [377, 182] width 489 height 74
click at [437, 172] on span "次のページ" at bounding box center [432, 168] width 36 height 8
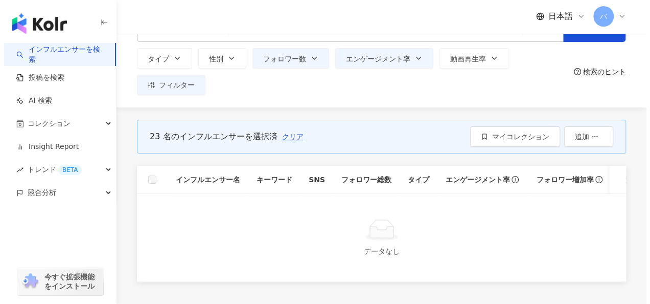
scroll to position [55, 0]
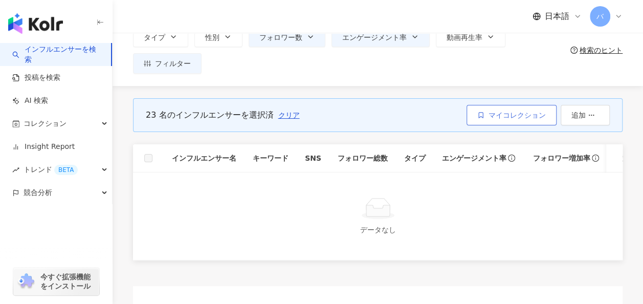
click at [514, 111] on span "マイコレクション" at bounding box center [516, 115] width 57 height 8
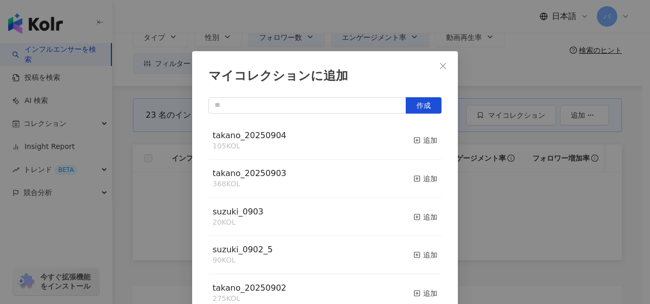
scroll to position [14, 0]
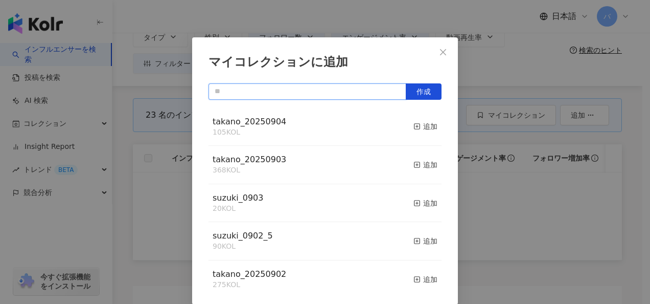
click at [313, 91] on input "text" at bounding box center [308, 91] width 198 height 16
type input "*"
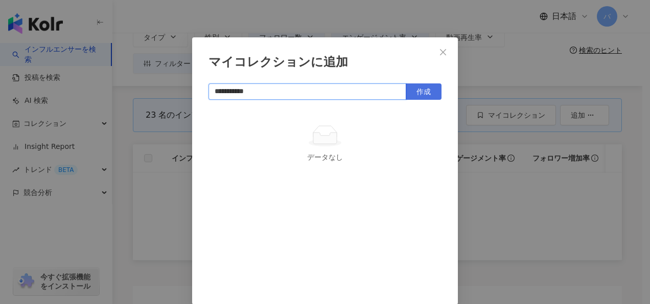
click at [429, 90] on button "作成" at bounding box center [424, 91] width 36 height 16
type input "**********"
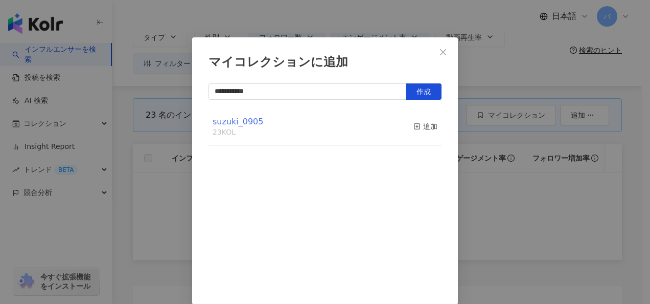
click at [247, 121] on span "suzuki_0905" at bounding box center [238, 122] width 51 height 10
click at [439, 51] on icon "close" at bounding box center [443, 52] width 8 height 8
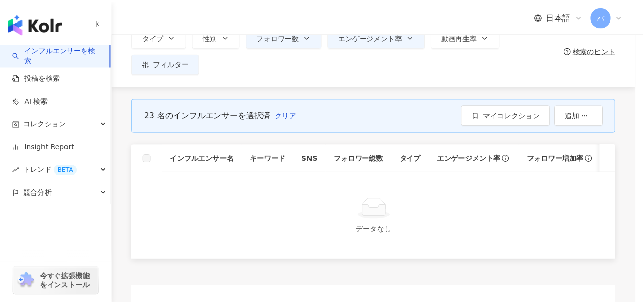
scroll to position [0, 0]
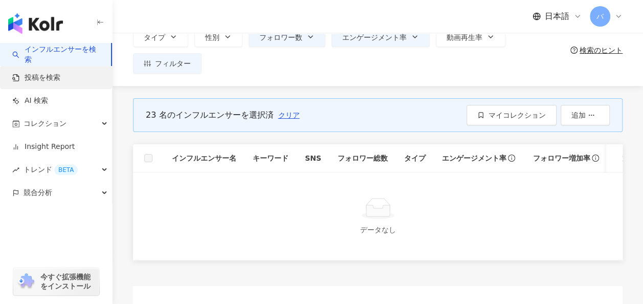
click at [60, 77] on link "投稿を検索" at bounding box center [36, 78] width 48 height 10
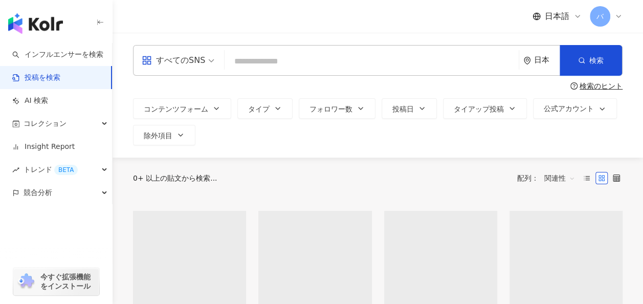
click at [199, 60] on div "すべてのSNS" at bounding box center [173, 60] width 63 height 16
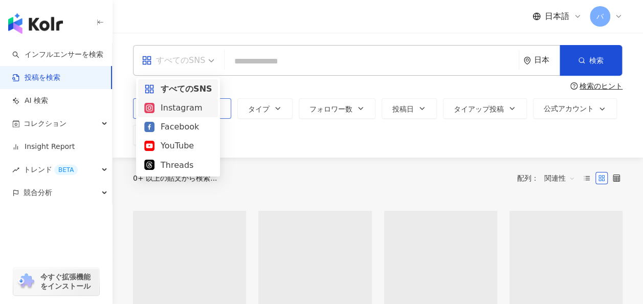
click at [190, 105] on div "Instagram" at bounding box center [177, 107] width 67 height 13
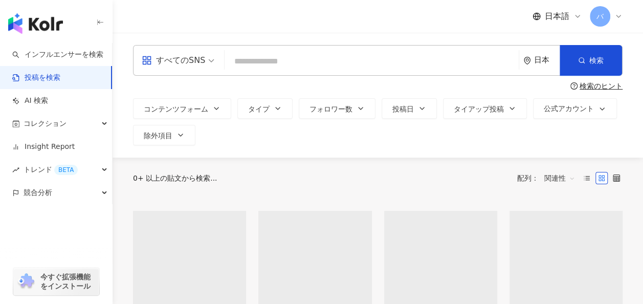
click at [254, 58] on input "search" at bounding box center [372, 61] width 286 height 22
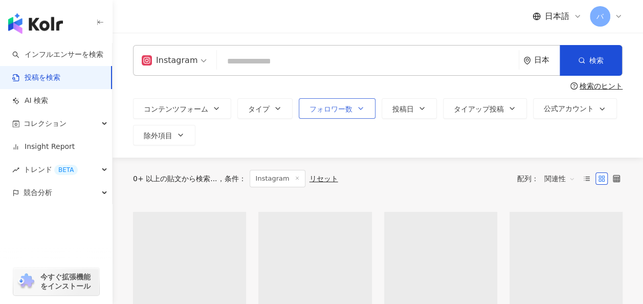
click at [331, 107] on span "フォロワー数" at bounding box center [330, 109] width 43 height 8
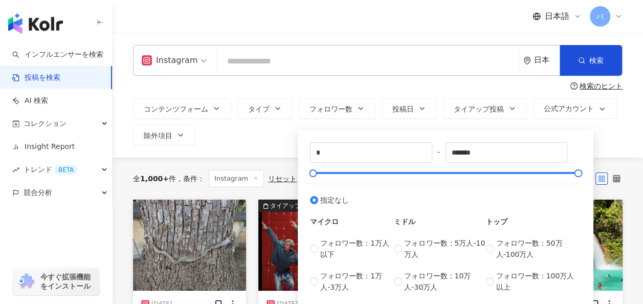
click at [259, 126] on div "コンテンツフォーム タイプ フォロワー数 投稿日 タイアップ投稿 公式アカウント 除外項目 * - ******* 指定なし マイクロ フォロワー数：1万人以…" at bounding box center [377, 121] width 489 height 47
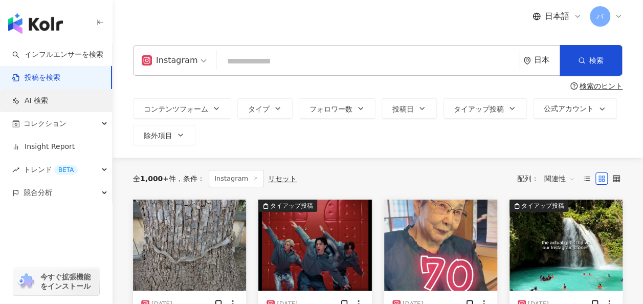
click at [48, 104] on link "AI 検索" at bounding box center [30, 101] width 36 height 10
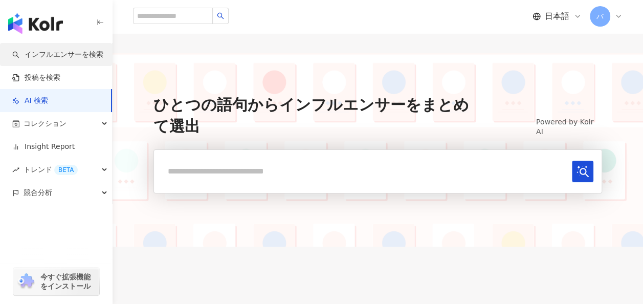
click at [92, 50] on link "インフルエンサーを検索" at bounding box center [57, 55] width 91 height 10
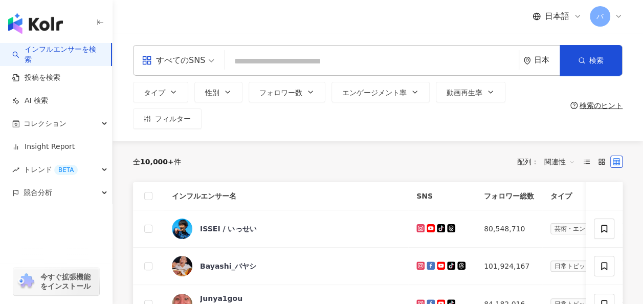
click at [169, 66] on div "すべてのSNS" at bounding box center [173, 60] width 63 height 16
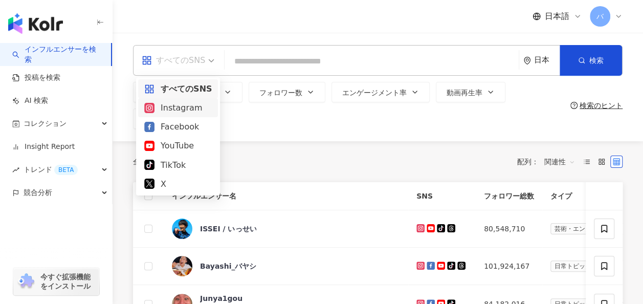
click at [175, 104] on div "Instagram" at bounding box center [177, 107] width 67 height 13
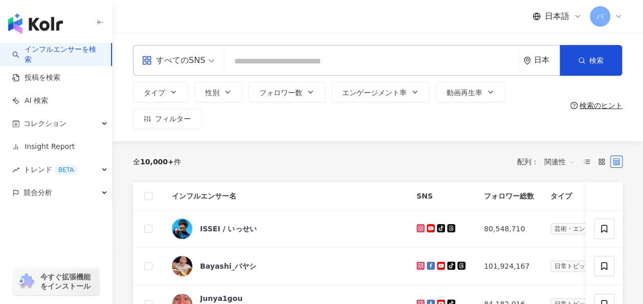
click at [251, 60] on input "search" at bounding box center [372, 61] width 286 height 19
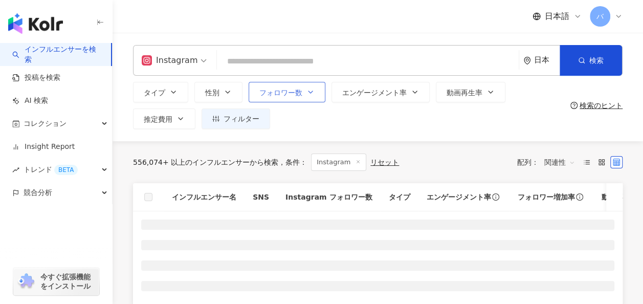
click at [300, 90] on span "フォロワー数" at bounding box center [280, 92] width 43 height 8
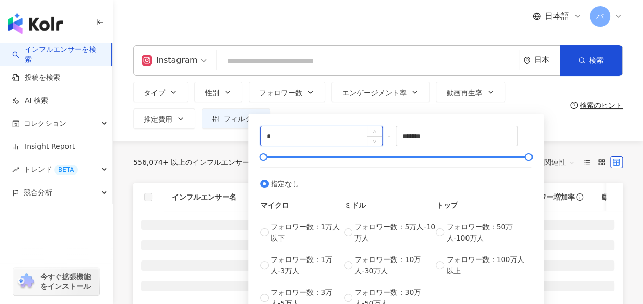
click at [303, 133] on input "*" at bounding box center [321, 135] width 121 height 19
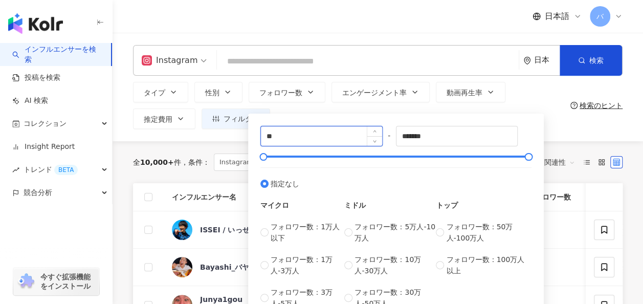
type input "*"
type input "****"
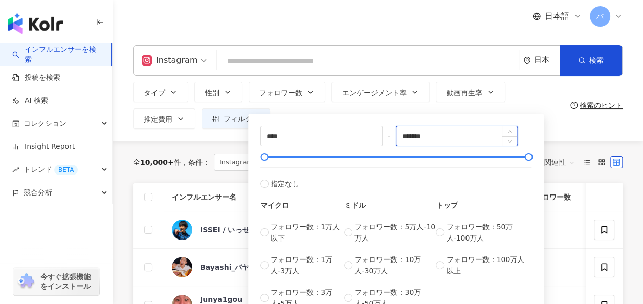
click at [440, 137] on input "*******" at bounding box center [456, 135] width 121 height 19
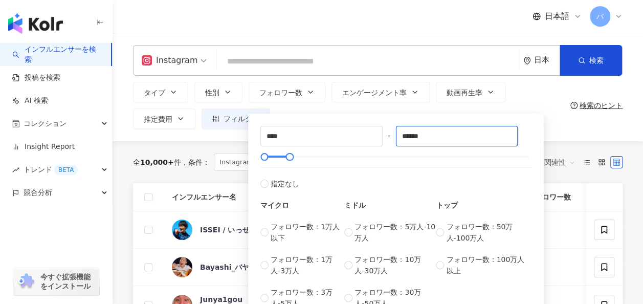
type input "******"
click at [341, 61] on input "search" at bounding box center [367, 61] width 293 height 19
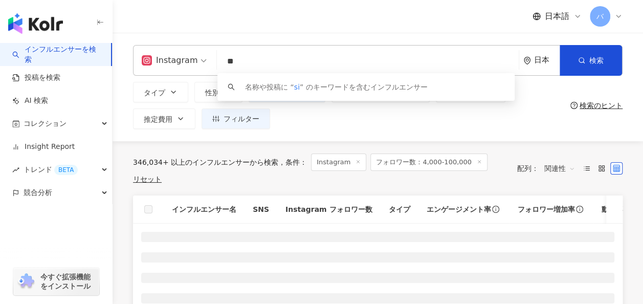
type input "*"
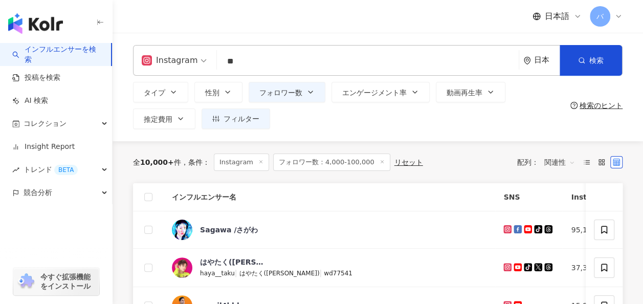
type input "*"
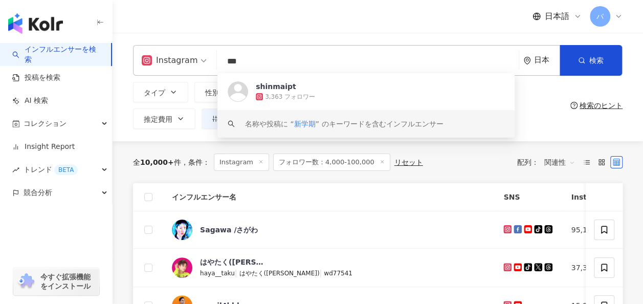
type input "***"
click at [354, 150] on div "全 10,000+ 件 条件 ： Instagram フォロワー数：4,000-100,000 リセット 配列： 関連性" at bounding box center [377, 162] width 489 height 42
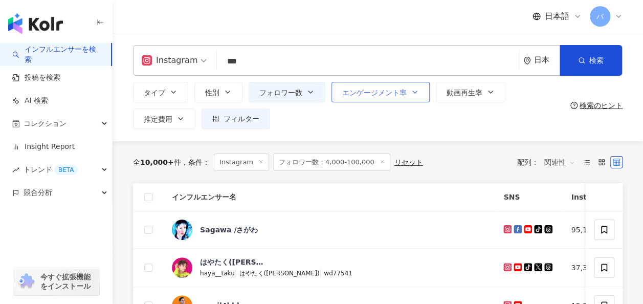
click at [371, 87] on button "エンゲージメント率" at bounding box center [380, 92] width 98 height 20
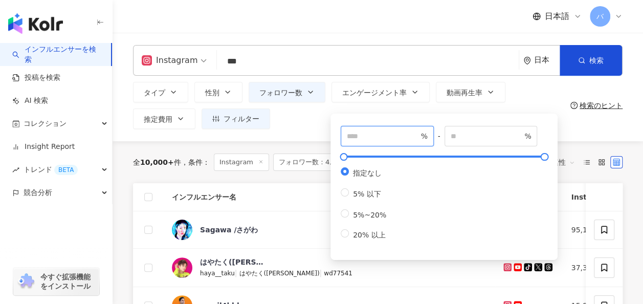
click at [369, 133] on input "number" at bounding box center [383, 135] width 72 height 11
type input "***"
click at [288, 128] on div "タイプ 性別 フォロワー数 エンゲージメント率 動画再生率 推定費用 フィルター **** - ****** 指定なし マイクロ フォロワー数：1万人以下 フ…" at bounding box center [349, 105] width 433 height 47
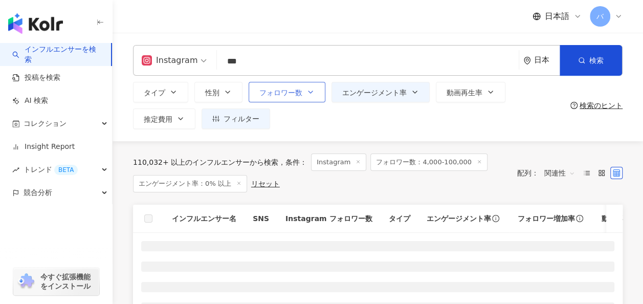
click at [306, 94] on icon "button" at bounding box center [310, 92] width 8 height 8
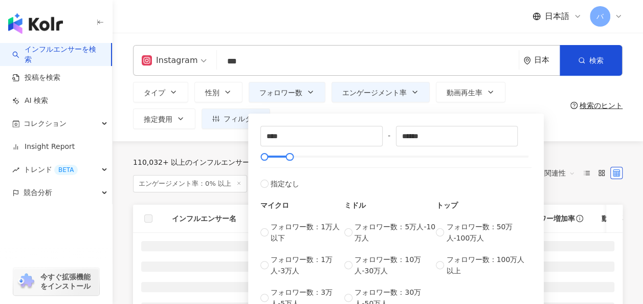
click at [315, 107] on div "タイプ 性別 フォロワー数 エンゲージメント率 動画再生率 推定費用 フィルター **** - ****** 指定なし マイクロ フォロワー数：1万人以下 フ…" at bounding box center [349, 105] width 433 height 47
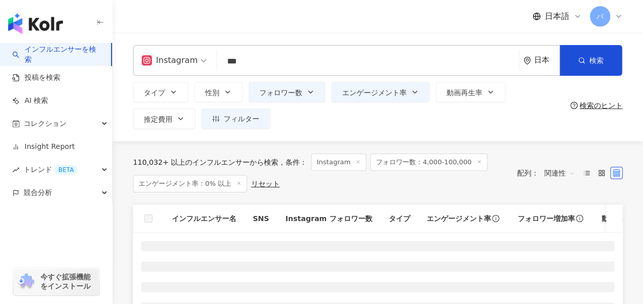
click at [585, 58] on button "検索" at bounding box center [590, 60] width 62 height 31
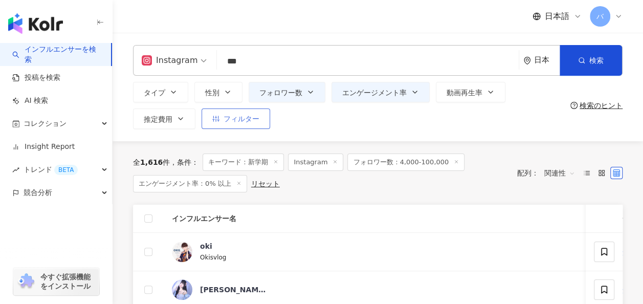
click at [235, 123] on span "フィルター" at bounding box center [241, 119] width 36 height 8
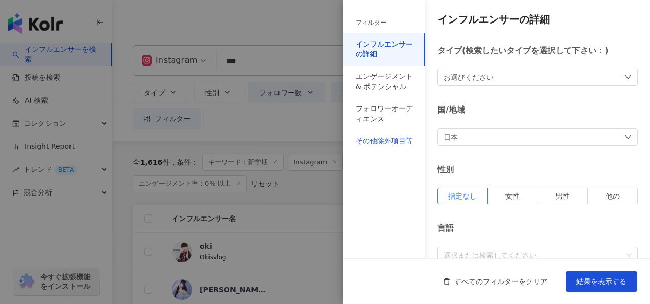
click at [387, 140] on div "その他除外項目等" at bounding box center [384, 141] width 57 height 10
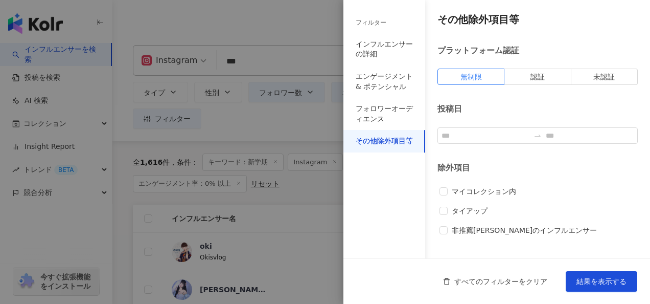
click at [263, 116] on div at bounding box center [325, 152] width 650 height 304
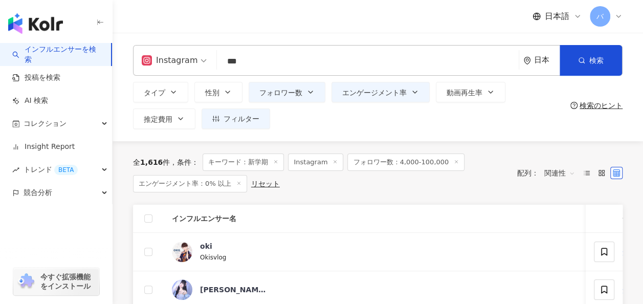
drag, startPoint x: 284, startPoint y: 61, endPoint x: 164, endPoint y: 61, distance: 119.6
click at [164, 61] on div "Instagram *** 日本 検索 https://www.instagram.com/shinmaipt keyword shinmaipt 3,363…" at bounding box center [377, 60] width 489 height 31
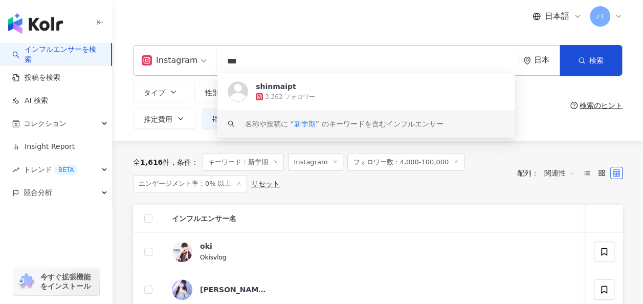
paste input "**********"
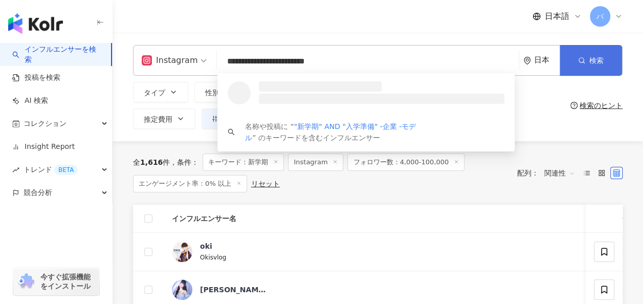
type input "**********"
click at [596, 56] on span "検索" at bounding box center [596, 60] width 14 height 8
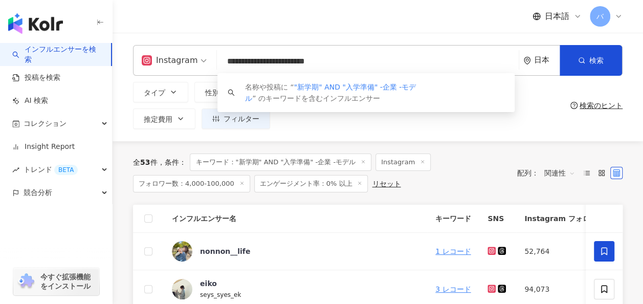
drag, startPoint x: 373, startPoint y: 61, endPoint x: 163, endPoint y: 61, distance: 210.1
click at [163, 61] on div "**********" at bounding box center [377, 60] width 489 height 31
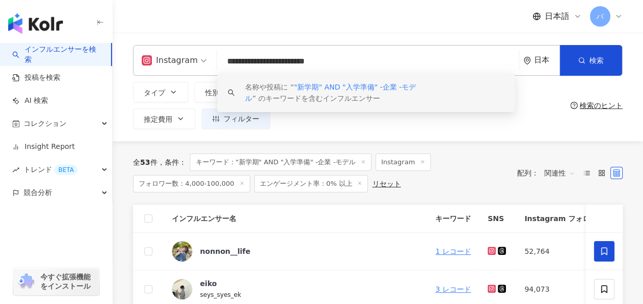
click at [306, 134] on div "**********" at bounding box center [377, 87] width 530 height 108
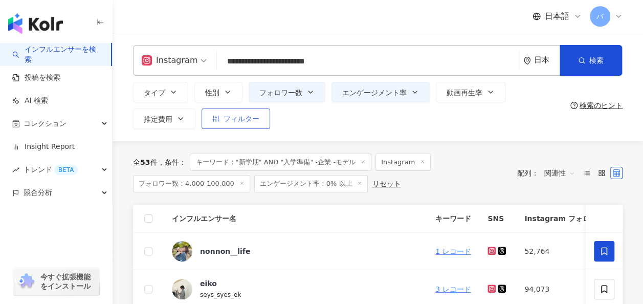
click at [250, 120] on span "フィルター" at bounding box center [241, 119] width 36 height 8
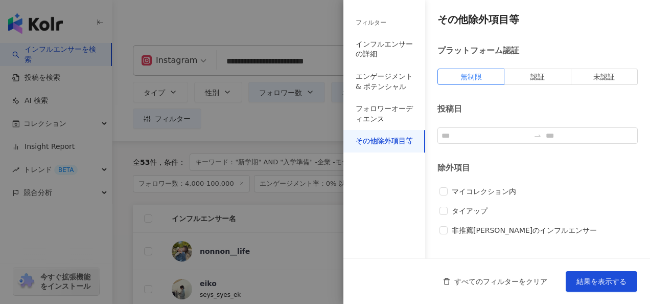
click at [405, 139] on div "その他除外項目等" at bounding box center [384, 141] width 57 height 10
click at [403, 141] on div "その他除外項目等" at bounding box center [384, 141] width 57 height 10
click at [476, 192] on span "マイコレクション内" at bounding box center [484, 191] width 73 height 11
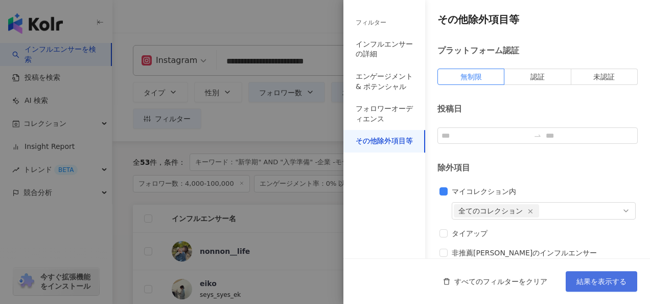
click at [586, 282] on span "結果を表示する" at bounding box center [602, 281] width 50 height 8
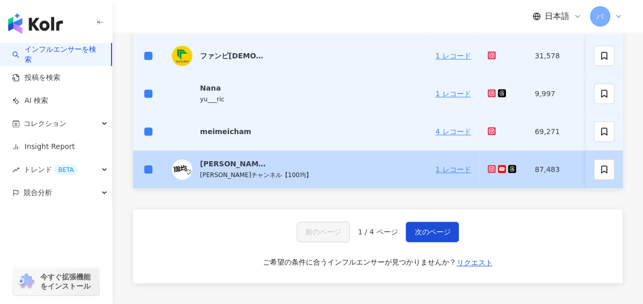
scroll to position [511, 0]
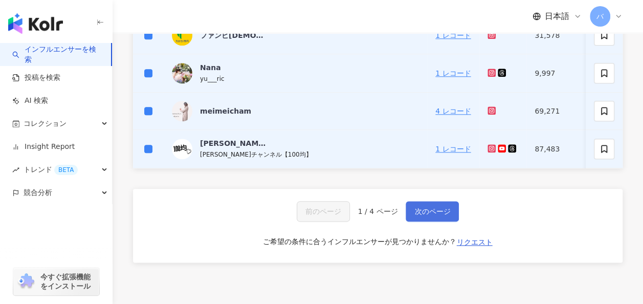
click at [434, 215] on span "次のページ" at bounding box center [432, 211] width 36 height 8
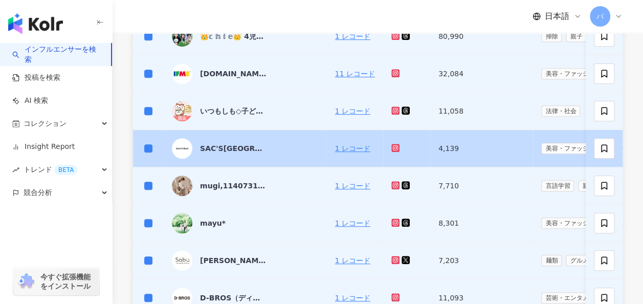
scroll to position [362, 0]
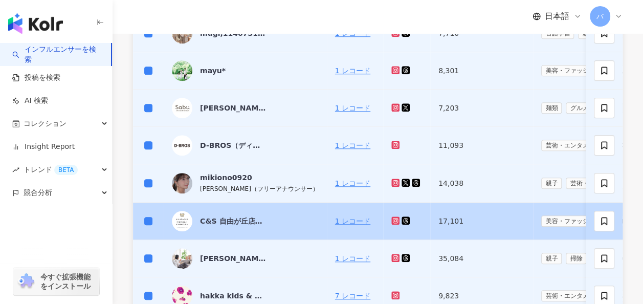
click at [144, 216] on td at bounding box center [148, 220] width 31 height 37
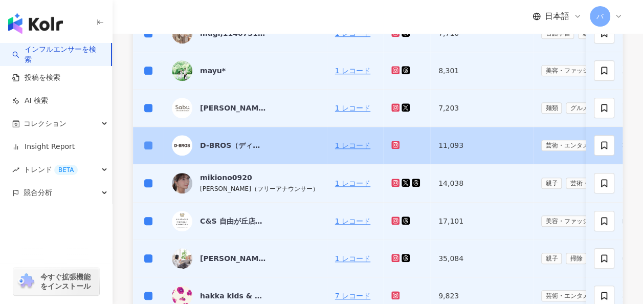
click at [148, 140] on label at bounding box center [148, 145] width 8 height 11
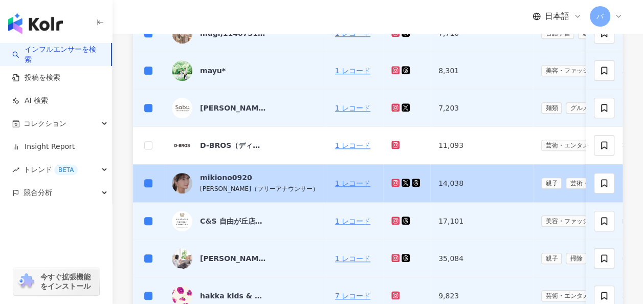
scroll to position [311, 0]
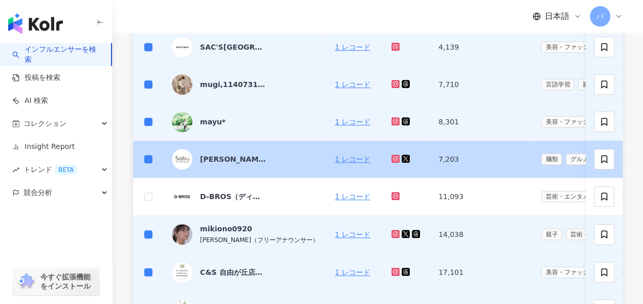
click at [149, 150] on td at bounding box center [148, 159] width 31 height 37
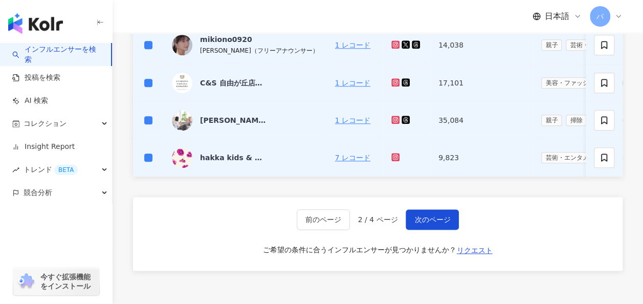
scroll to position [515, 0]
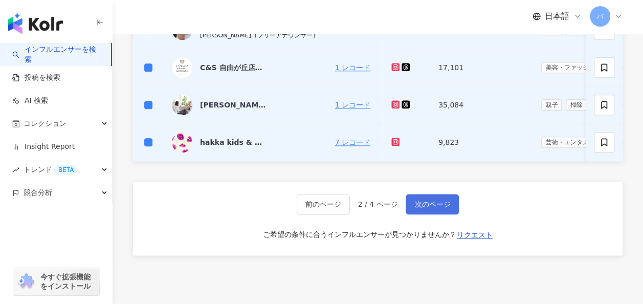
click at [437, 208] on span "次のページ" at bounding box center [432, 204] width 36 height 8
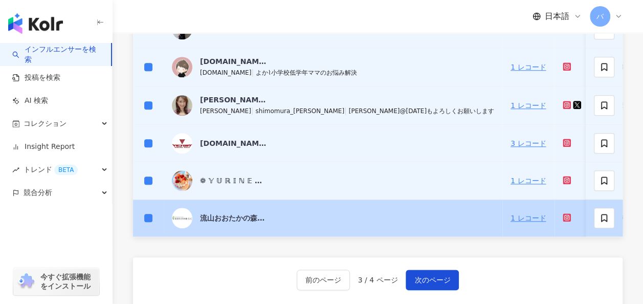
scroll to position [464, 0]
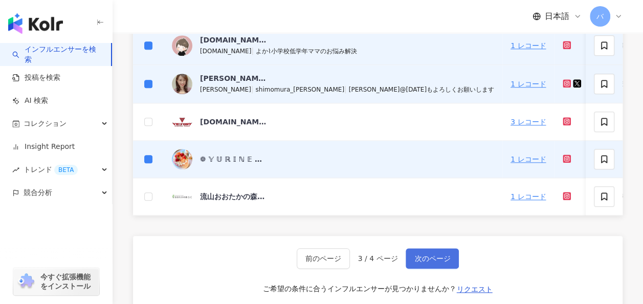
click at [445, 258] on span "次のページ" at bounding box center [432, 258] width 36 height 8
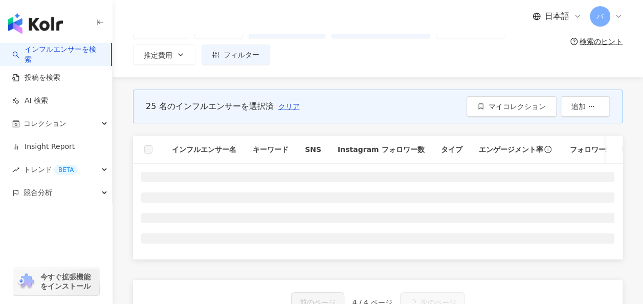
scroll to position [55, 0]
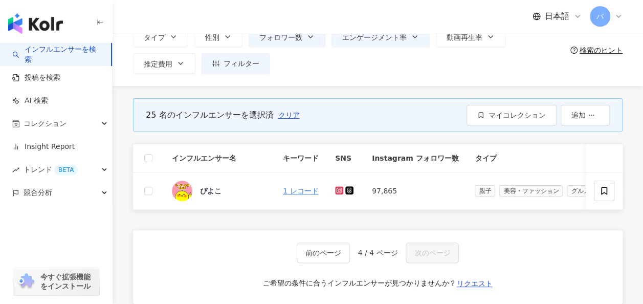
click at [152, 157] on th at bounding box center [148, 158] width 31 height 28
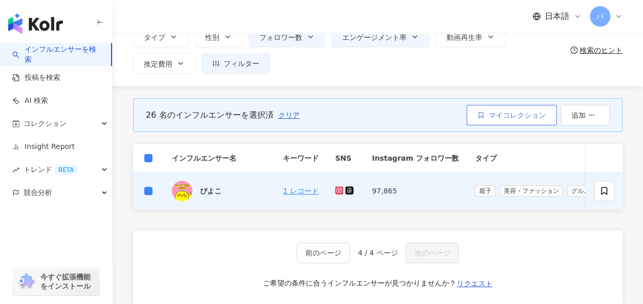
click at [535, 116] on span "マイコレクション" at bounding box center [516, 115] width 57 height 8
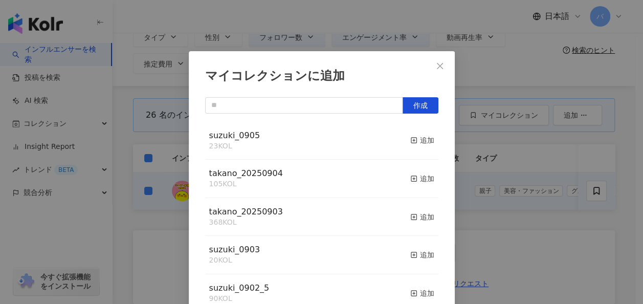
scroll to position [14, 0]
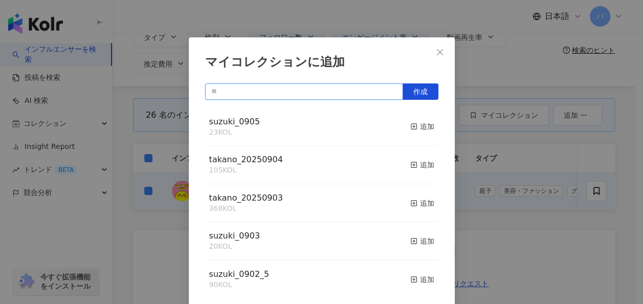
click at [281, 92] on input "text" at bounding box center [304, 91] width 198 height 16
type input "*"
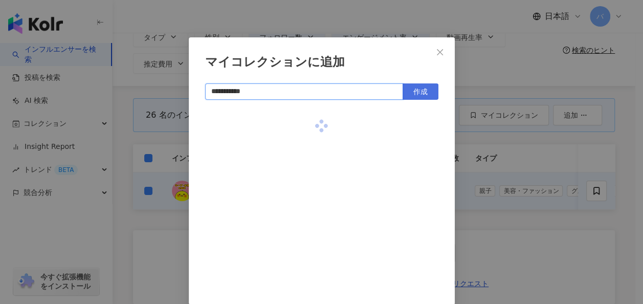
click at [428, 87] on button "作成" at bounding box center [420, 91] width 36 height 16
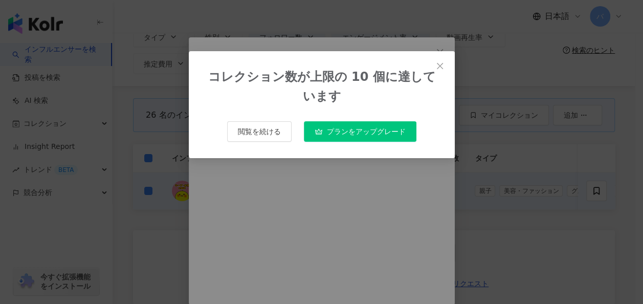
type input "**********"
click at [438, 65] on icon "close" at bounding box center [440, 66] width 8 height 8
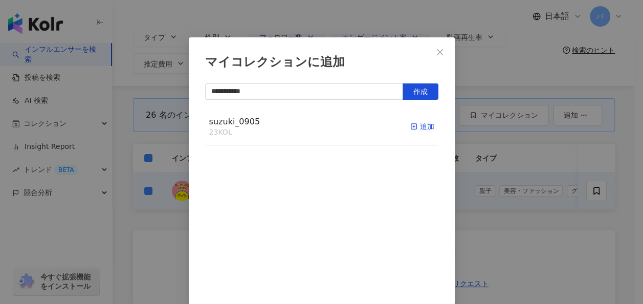
click at [418, 125] on div "追加" at bounding box center [422, 126] width 24 height 11
click at [246, 119] on span "suzuki_0905" at bounding box center [234, 122] width 51 height 10
click at [438, 50] on icon "close" at bounding box center [440, 52] width 6 height 6
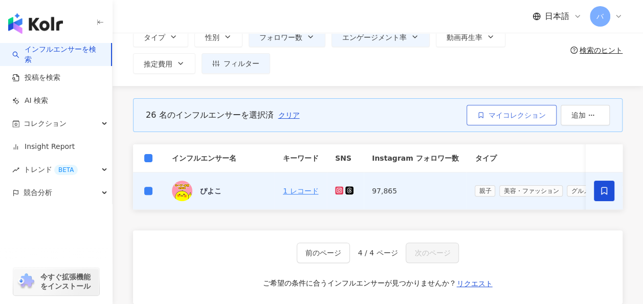
click at [491, 112] on span "マイコレクション" at bounding box center [516, 115] width 57 height 8
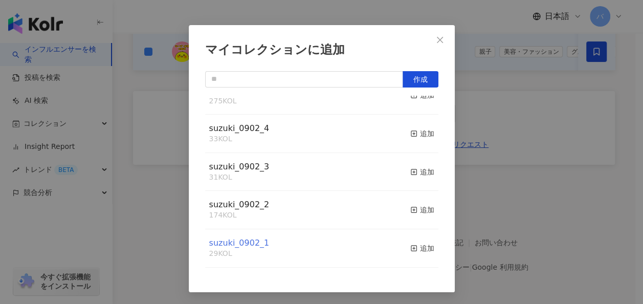
scroll to position [201, 0]
click at [248, 244] on span "suzuki_0902_1" at bounding box center [239, 243] width 60 height 10
click at [236, 203] on span "suzuki_0902_2" at bounding box center [239, 204] width 60 height 10
click at [244, 166] on span "suzuki_0902_3" at bounding box center [239, 167] width 60 height 10
click at [248, 129] on span "suzuki_0902_4" at bounding box center [239, 128] width 60 height 10
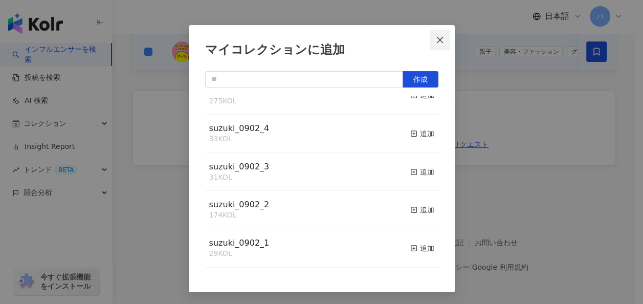
click at [436, 36] on icon "close" at bounding box center [440, 40] width 8 height 8
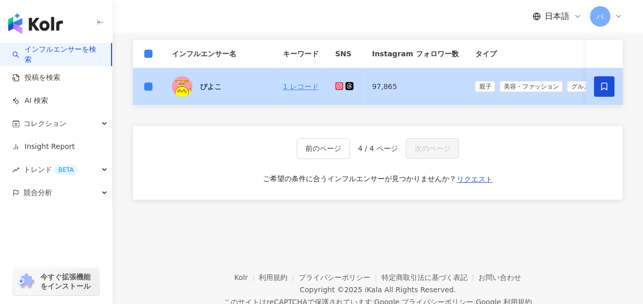
scroll to position [150, 0]
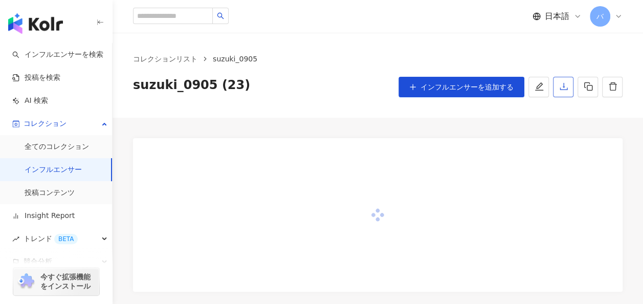
click at [565, 92] on button "button" at bounding box center [563, 87] width 20 height 20
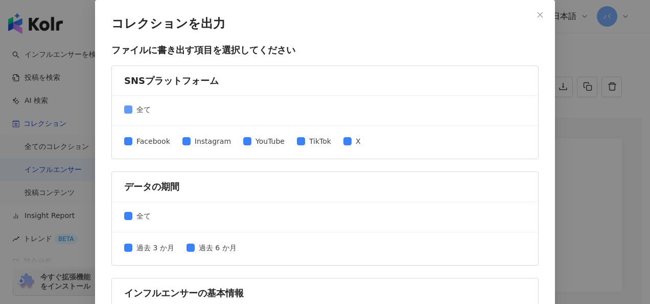
click at [134, 105] on span "全て" at bounding box center [143, 109] width 22 height 11
click at [143, 112] on span "全て" at bounding box center [143, 109] width 22 height 11
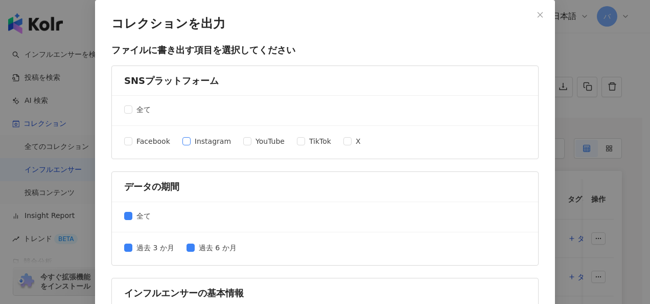
click at [191, 140] on span "Instagram" at bounding box center [213, 140] width 44 height 11
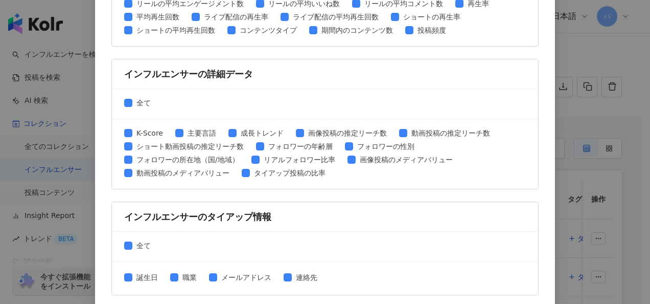
scroll to position [526, 0]
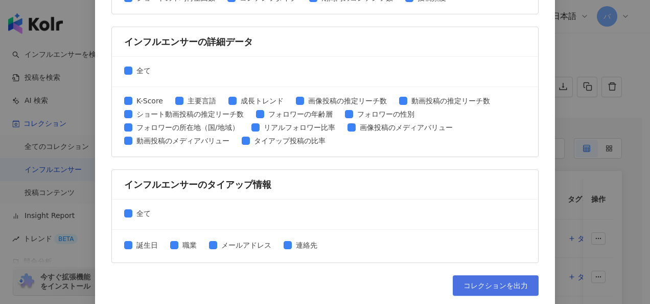
click at [509, 287] on button "コレクションを出力" at bounding box center [496, 285] width 86 height 20
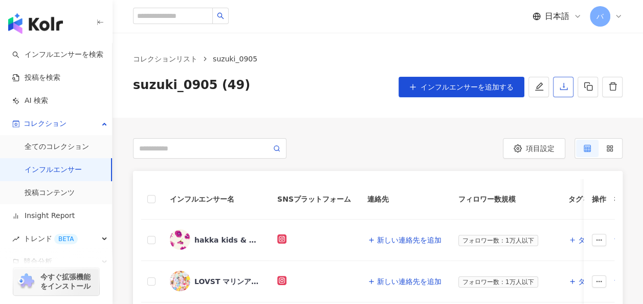
click at [562, 89] on icon "download" at bounding box center [563, 86] width 9 height 9
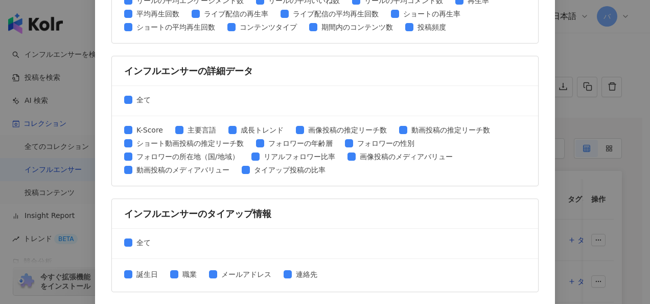
scroll to position [526, 0]
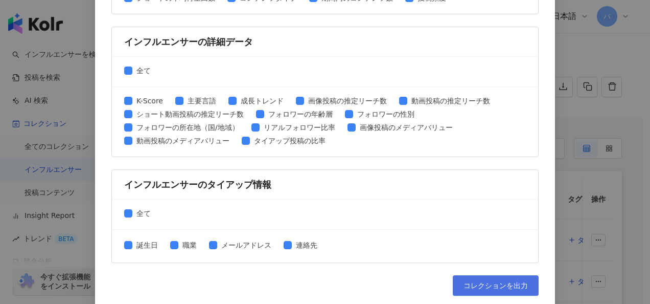
click at [475, 275] on button "コレクションを出力" at bounding box center [496, 285] width 86 height 20
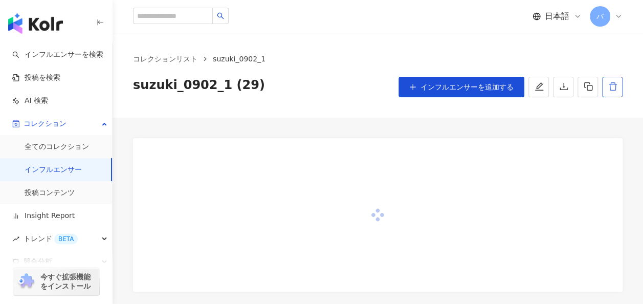
click at [608, 82] on icon "delete" at bounding box center [612, 86] width 9 height 9
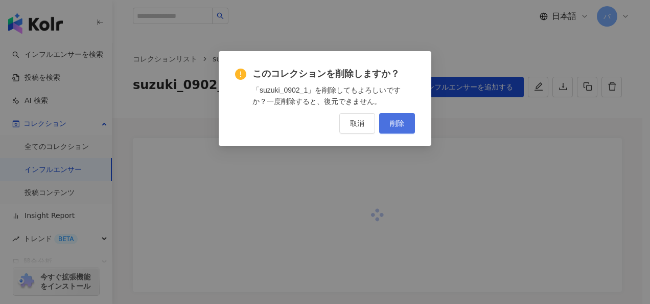
click at [406, 127] on button "削除" at bounding box center [397, 123] width 36 height 20
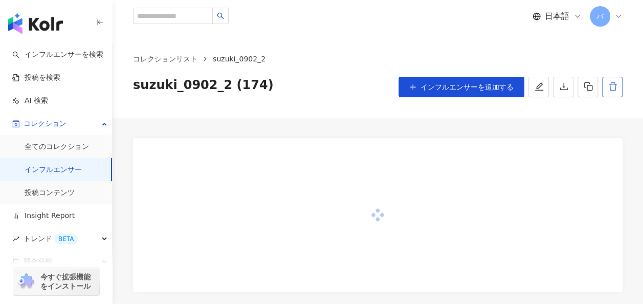
click at [616, 87] on icon "delete" at bounding box center [612, 86] width 9 height 9
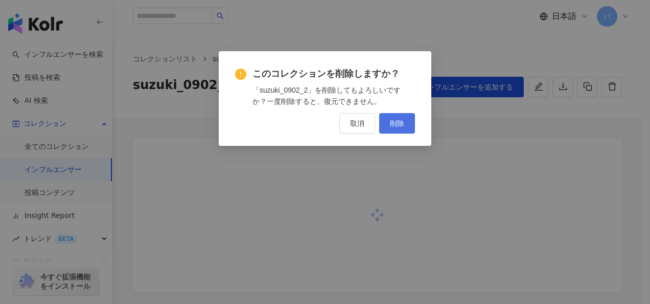
click at [403, 130] on button "削除" at bounding box center [397, 123] width 36 height 20
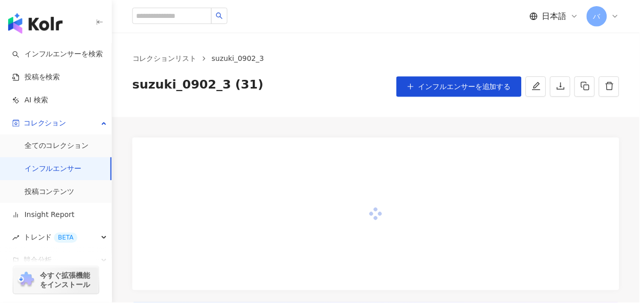
click at [610, 85] on icon "delete" at bounding box center [612, 86] width 9 height 9
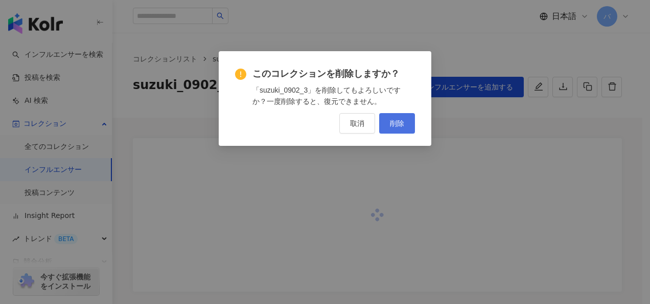
click at [403, 128] on button "削除" at bounding box center [397, 123] width 36 height 20
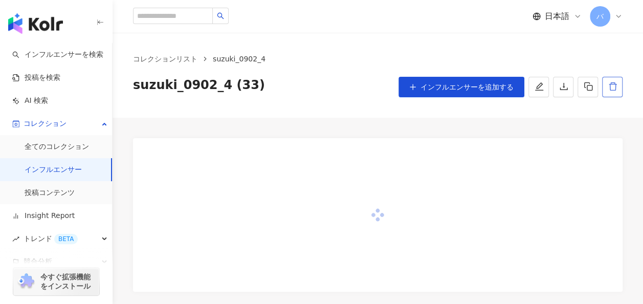
click at [615, 88] on icon "delete" at bounding box center [612, 86] width 8 height 8
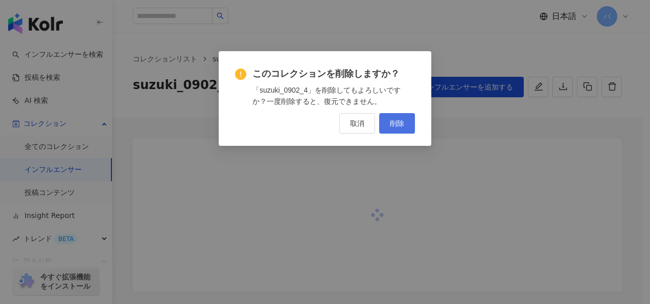
click at [399, 127] on span "削除" at bounding box center [397, 123] width 14 height 8
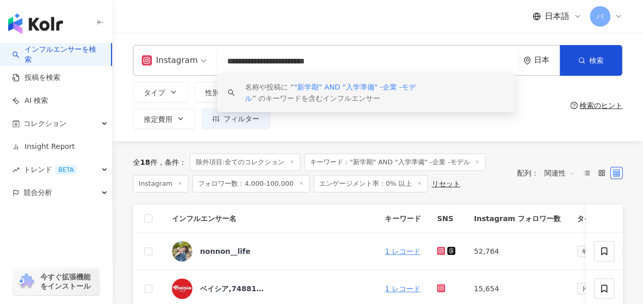
drag, startPoint x: 372, startPoint y: 59, endPoint x: 182, endPoint y: 60, distance: 190.2
click at [182, 60] on div "**********" at bounding box center [377, 60] width 489 height 31
